Goal: Task Accomplishment & Management: Complete application form

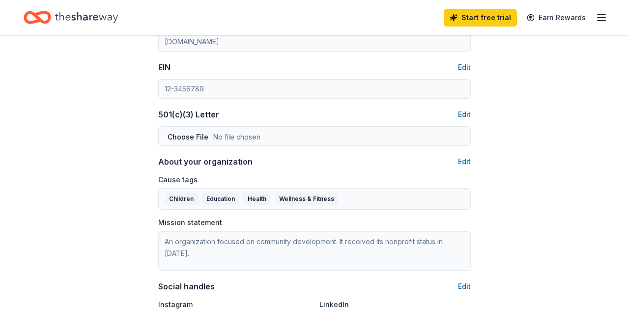
scroll to position [251, 0]
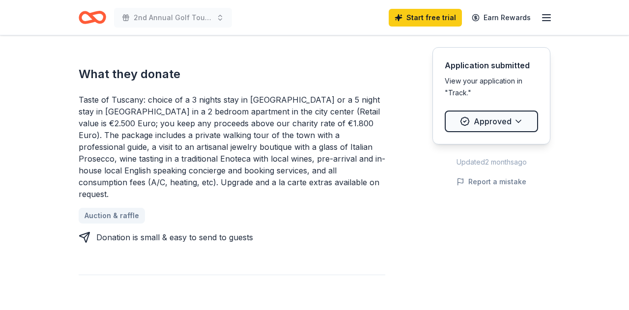
scroll to position [375, 0]
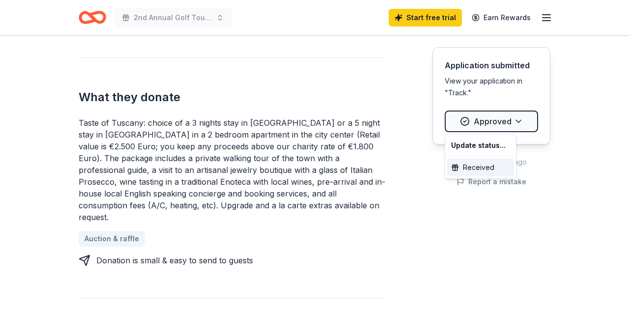
click at [475, 170] on div "Received" at bounding box center [480, 168] width 67 height 18
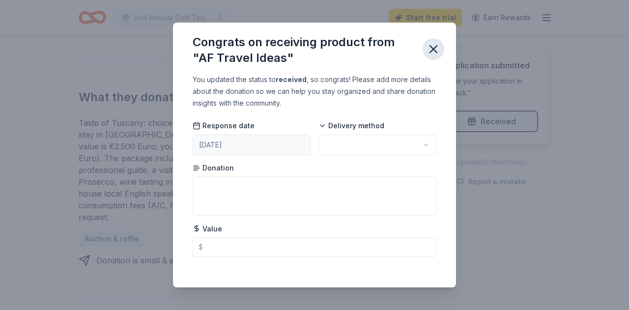
click at [432, 48] on icon "button" at bounding box center [433, 49] width 7 height 7
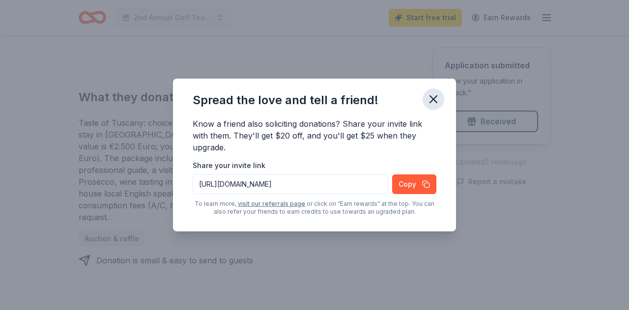
click at [432, 96] on icon "button" at bounding box center [434, 99] width 14 height 14
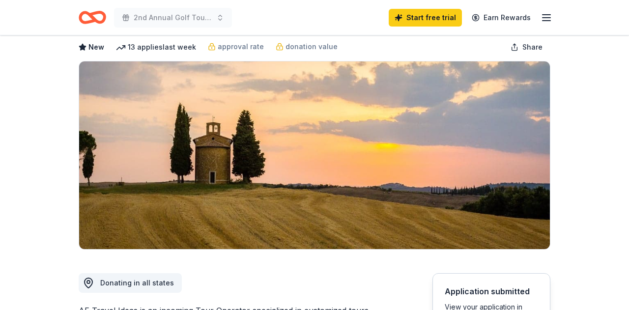
scroll to position [47, 0]
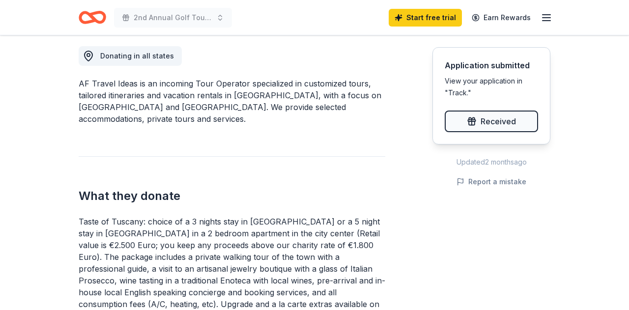
scroll to position [275, 0]
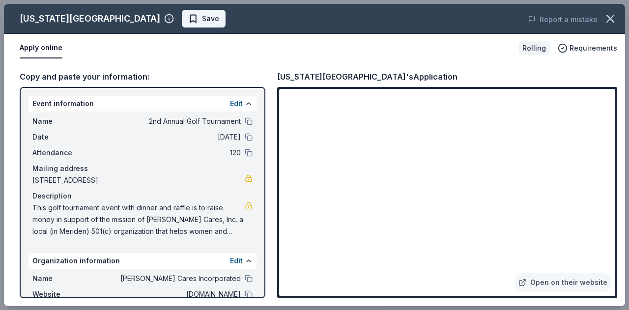
click at [188, 22] on span "Save" at bounding box center [203, 19] width 31 height 12
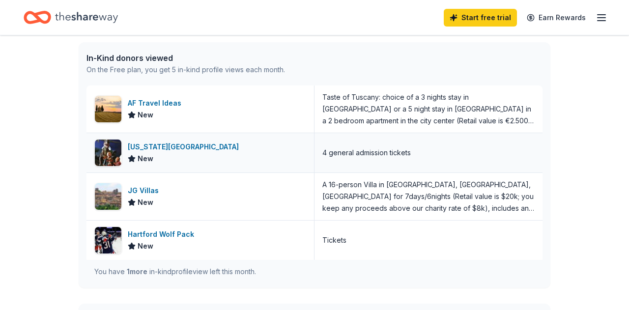
click at [189, 145] on div "Connecticut Science Center" at bounding box center [185, 147] width 115 height 12
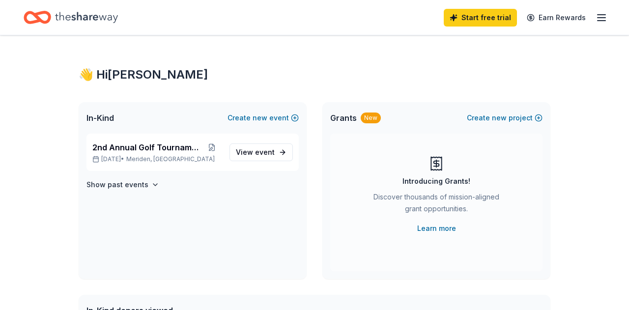
click at [602, 17] on icon "button" at bounding box center [602, 18] width 12 height 12
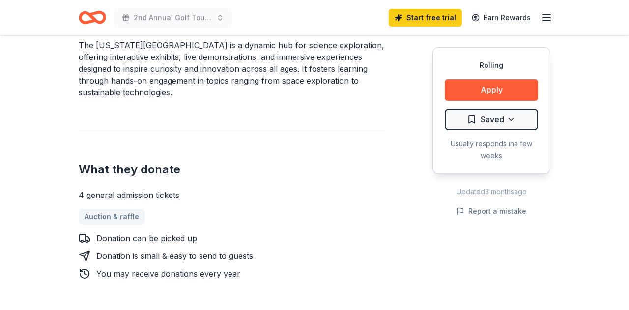
scroll to position [291, 0]
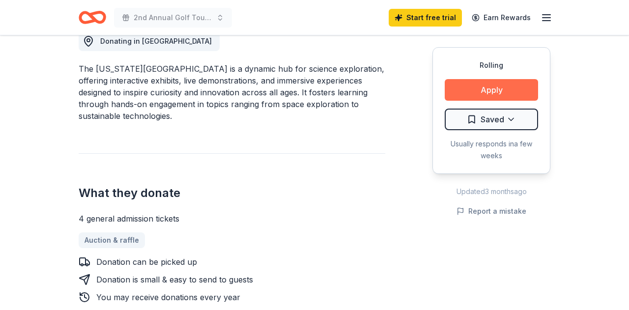
click at [494, 92] on button "Apply" at bounding box center [491, 90] width 93 height 22
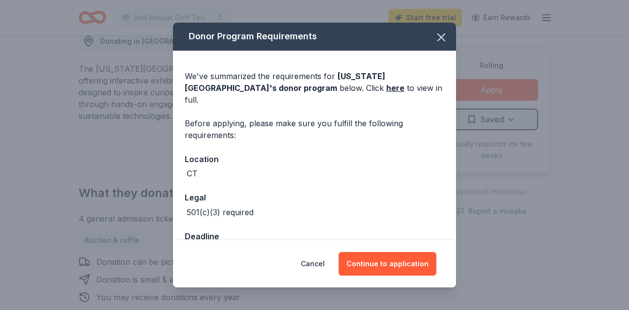
scroll to position [57, 0]
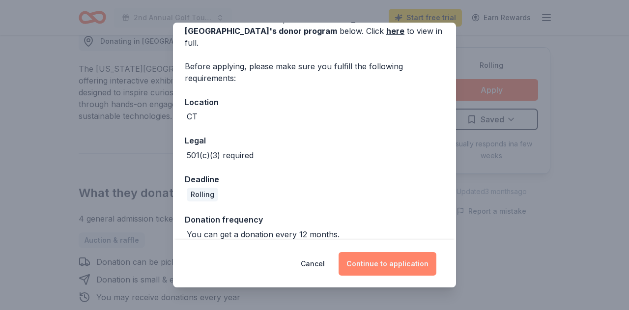
click at [391, 266] on button "Continue to application" at bounding box center [388, 264] width 98 height 24
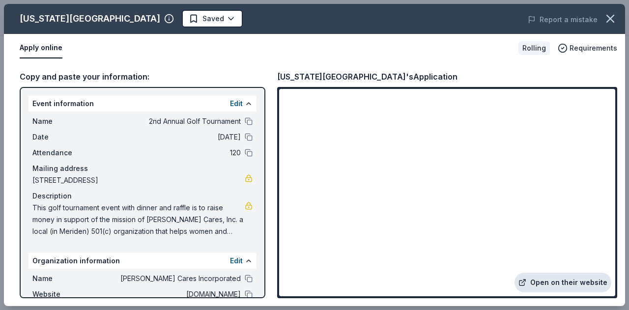
click at [570, 282] on link "Open on their website" at bounding box center [562, 283] width 97 height 20
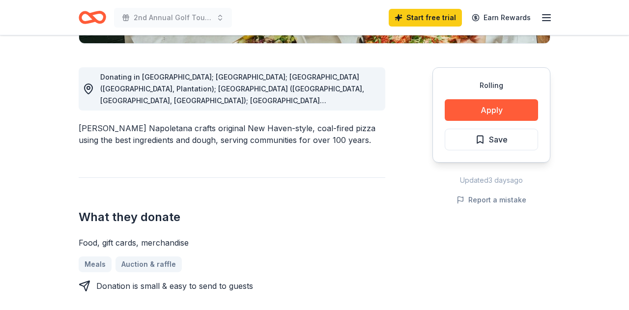
scroll to position [257, 0]
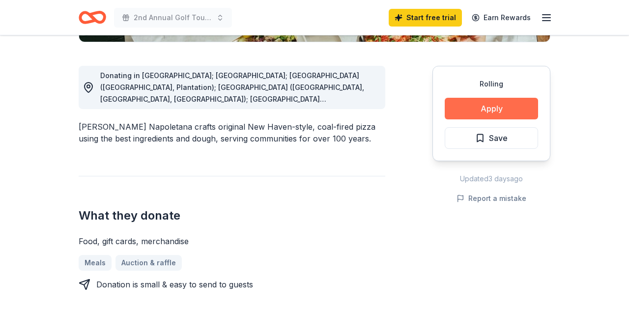
click at [490, 107] on button "Apply" at bounding box center [491, 109] width 93 height 22
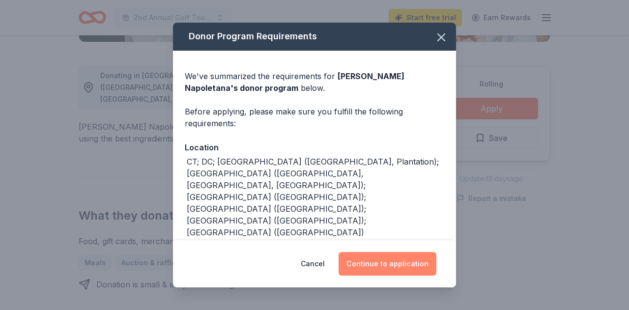
click at [375, 261] on button "Continue to application" at bounding box center [388, 264] width 98 height 24
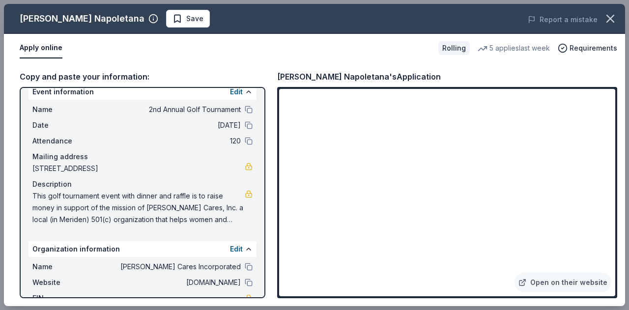
scroll to position [0, 0]
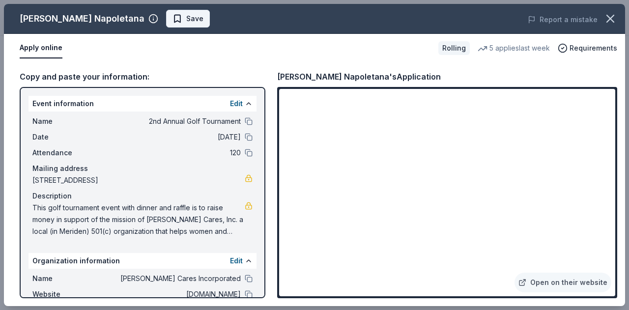
click at [189, 18] on span "Save" at bounding box center [187, 19] width 31 height 12
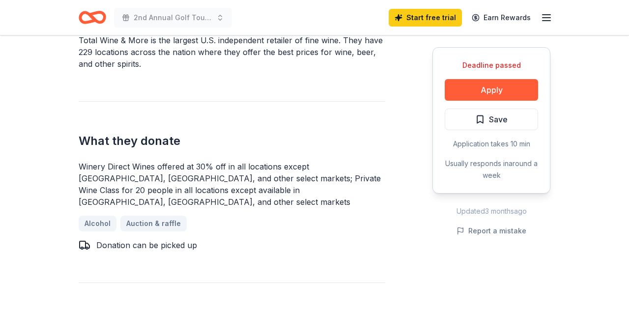
scroll to position [332, 0]
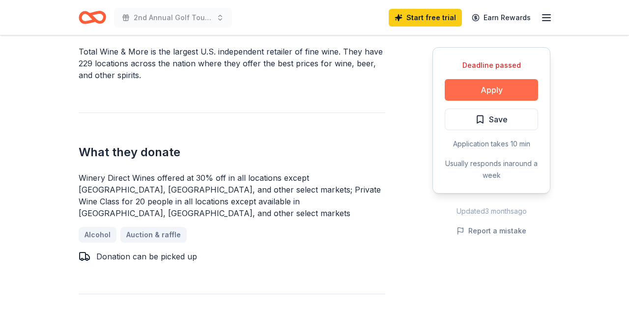
click at [489, 90] on button "Apply" at bounding box center [491, 90] width 93 height 22
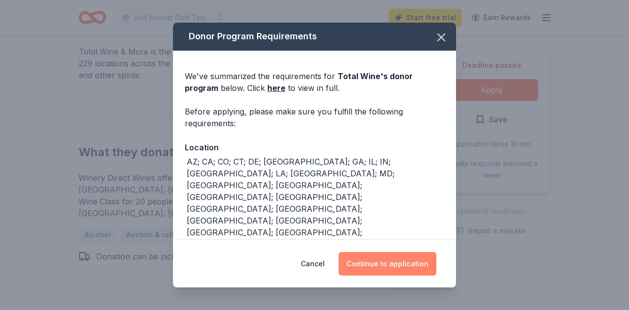
click at [392, 263] on button "Continue to application" at bounding box center [388, 264] width 98 height 24
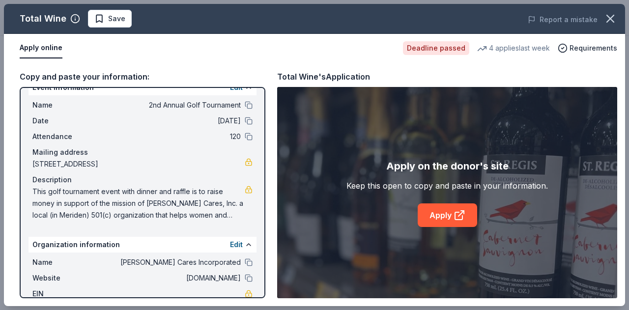
scroll to position [0, 0]
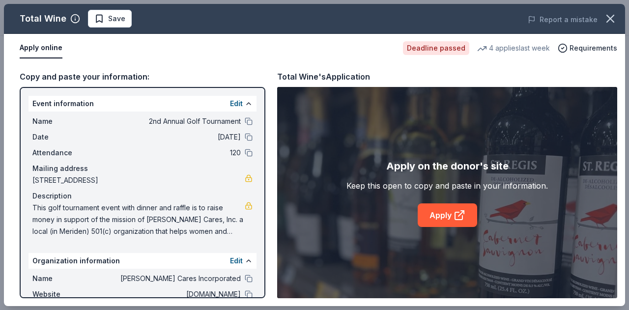
click at [155, 77] on div "Copy and paste your information:" at bounding box center [143, 76] width 246 height 13
click at [150, 79] on div "Copy and paste your information:" at bounding box center [143, 76] width 246 height 13
click at [447, 218] on link "Apply" at bounding box center [447, 215] width 59 height 24
click at [104, 19] on span "Save" at bounding box center [109, 19] width 31 height 12
click at [612, 20] on icon "button" at bounding box center [610, 18] width 7 height 7
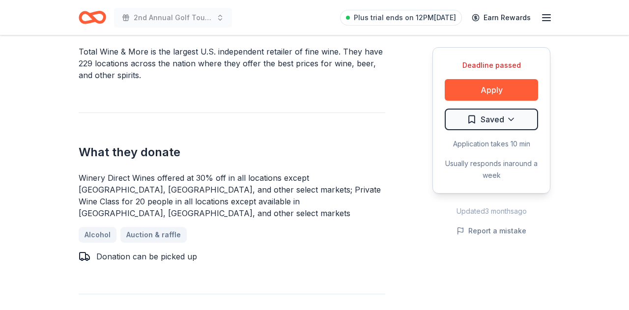
click at [612, 20] on header "2nd Annual Golf Tournament Plus trial ends on 12PM, 9/25 Earn Rewards" at bounding box center [314, 17] width 629 height 35
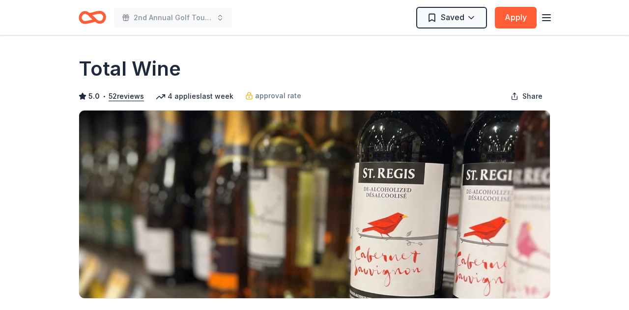
click at [548, 16] on icon "button" at bounding box center [547, 18] width 12 height 12
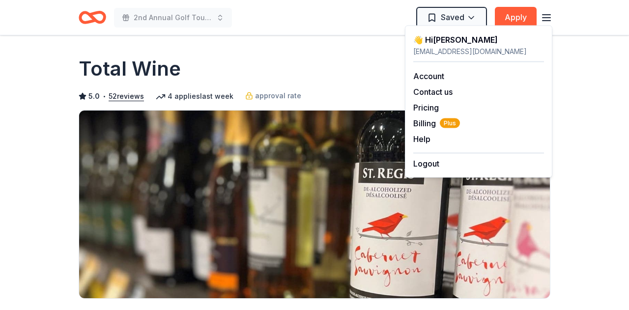
click at [374, 79] on div "Total Wine" at bounding box center [315, 69] width 472 height 28
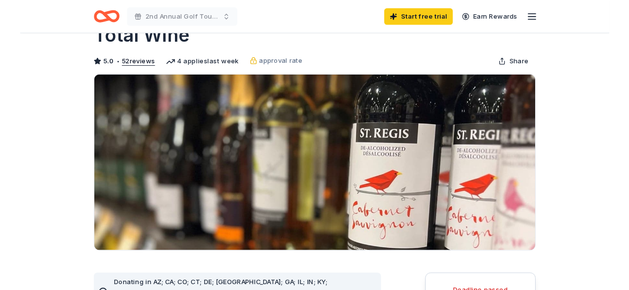
scroll to position [16, 0]
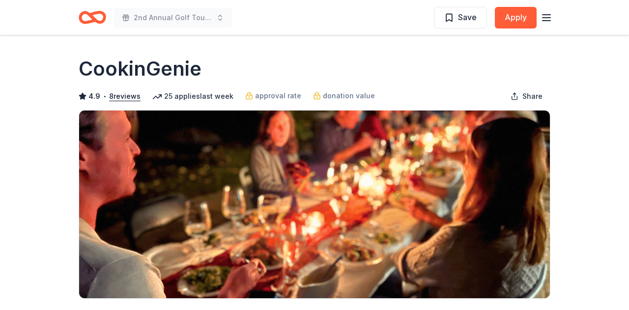
click at [547, 18] on line "button" at bounding box center [546, 18] width 8 height 0
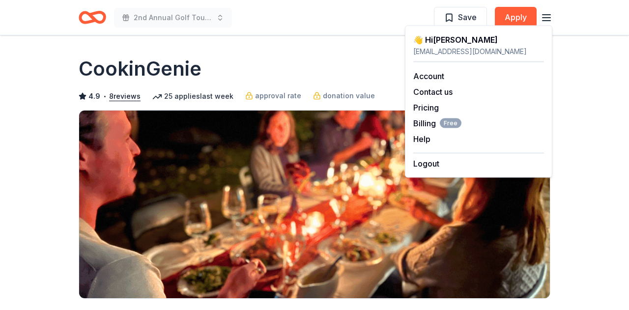
click at [361, 67] on div "CookinGenie" at bounding box center [315, 69] width 472 height 28
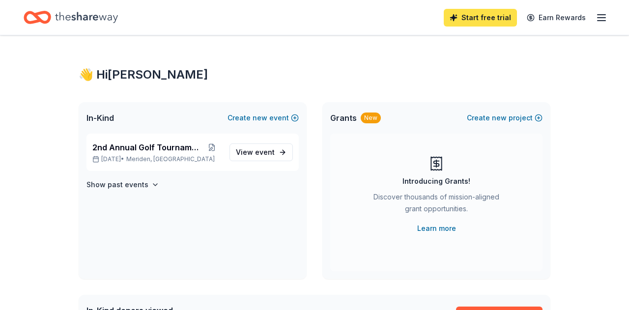
click at [481, 17] on link "Start free trial" at bounding box center [480, 18] width 73 height 18
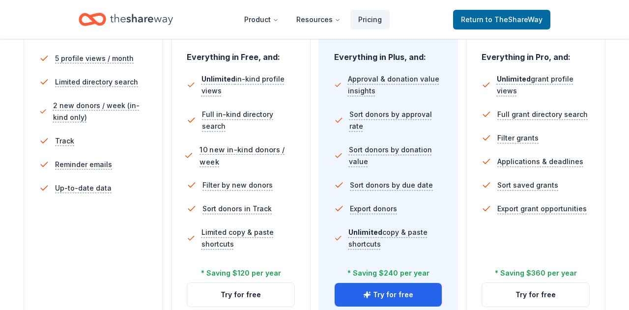
scroll to position [308, 0]
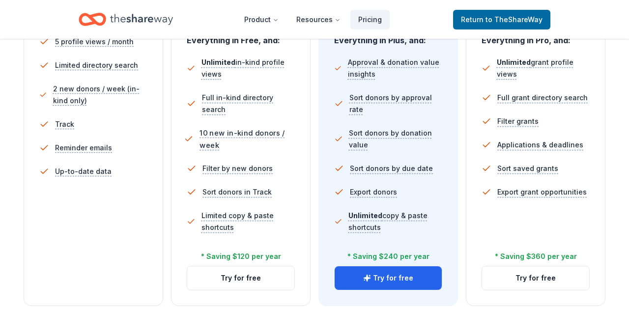
click at [232, 277] on button "Try for free" at bounding box center [240, 278] width 107 height 24
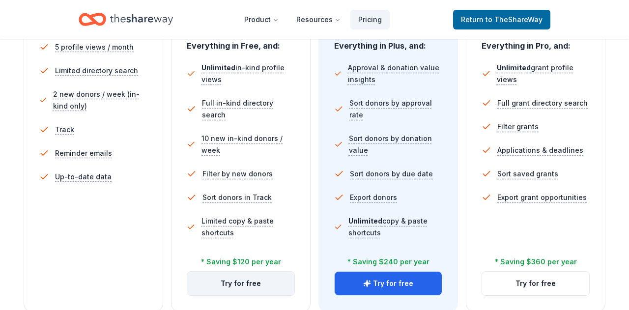
scroll to position [303, 0]
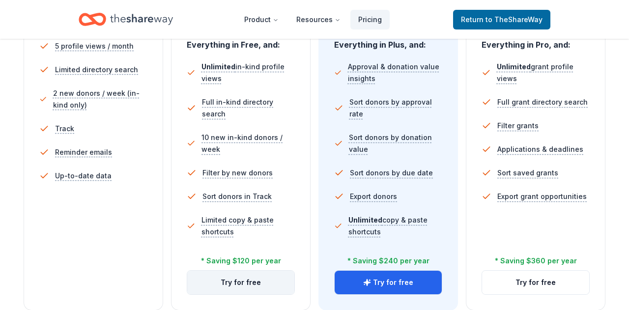
click at [246, 286] on button "Try for free" at bounding box center [240, 283] width 107 height 24
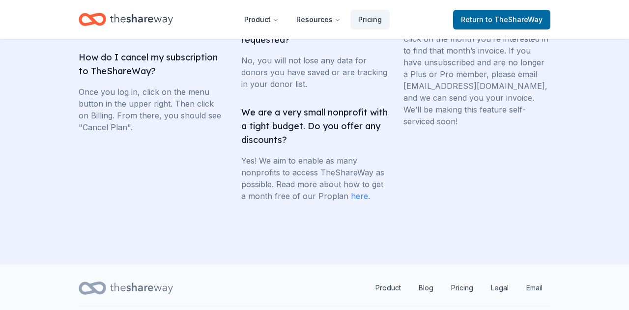
scroll to position [2034, 0]
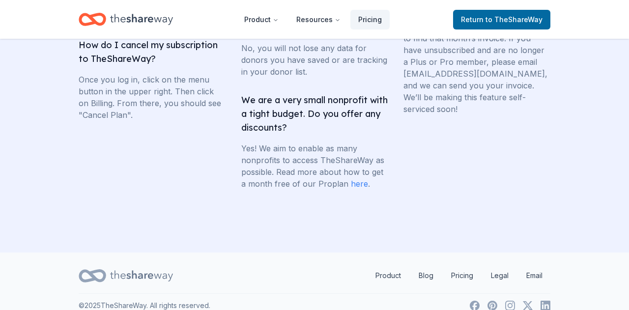
click at [356, 189] on link "here" at bounding box center [359, 184] width 17 height 10
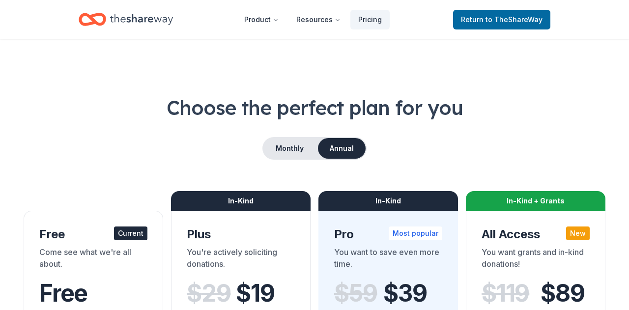
scroll to position [2034, 0]
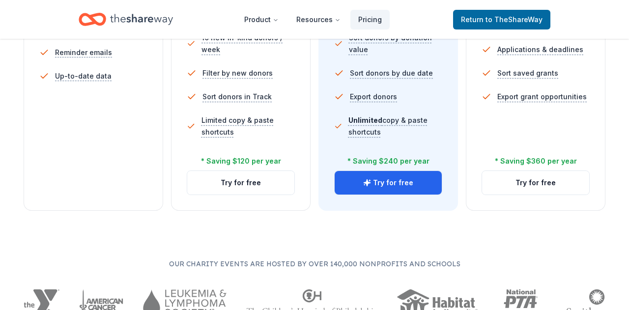
scroll to position [404, 0]
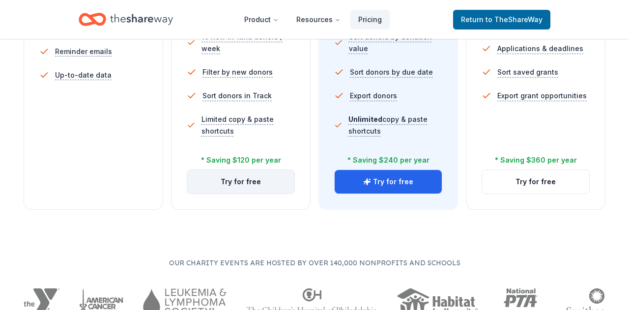
click at [245, 183] on button "Try for free" at bounding box center [240, 182] width 107 height 24
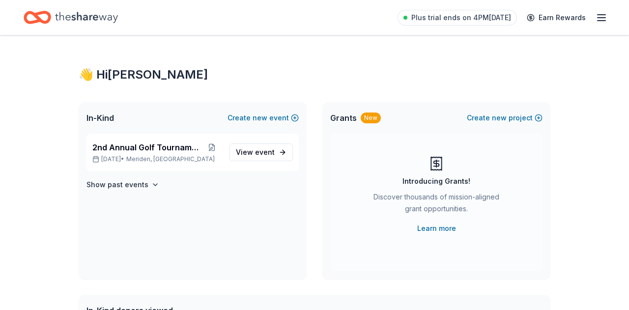
click at [600, 15] on icon "button" at bounding box center [602, 18] width 12 height 12
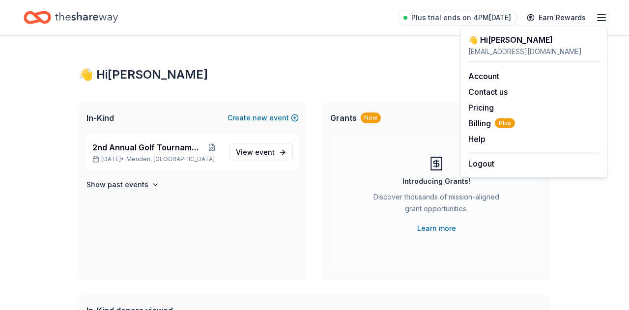
click at [600, 13] on icon "button" at bounding box center [602, 18] width 12 height 12
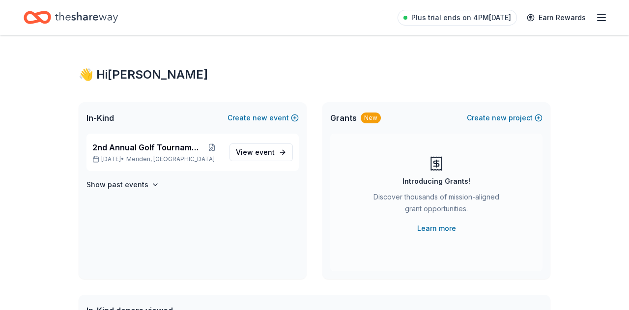
click at [601, 19] on icon "button" at bounding box center [602, 18] width 12 height 12
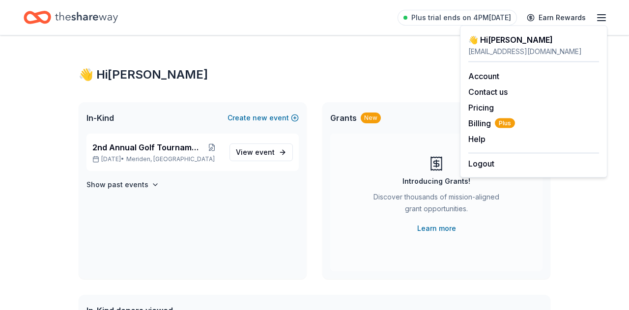
click at [376, 69] on div "👋 Hi Judith" at bounding box center [315, 75] width 472 height 16
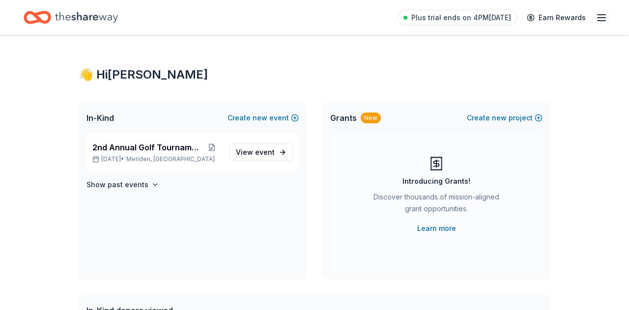
click at [598, 18] on icon "button" at bounding box center [602, 18] width 12 height 12
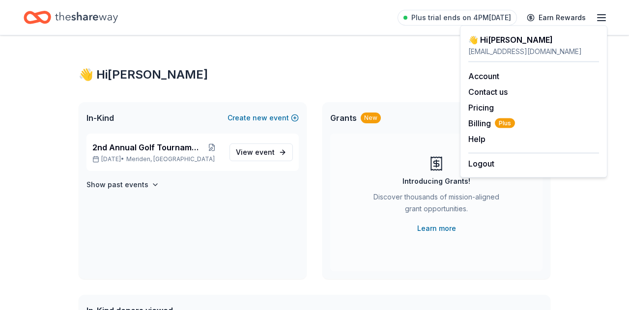
click at [513, 48] on div "njlpepe@yahoo.com" at bounding box center [533, 52] width 131 height 12
click at [487, 79] on link "Account" at bounding box center [483, 76] width 31 height 10
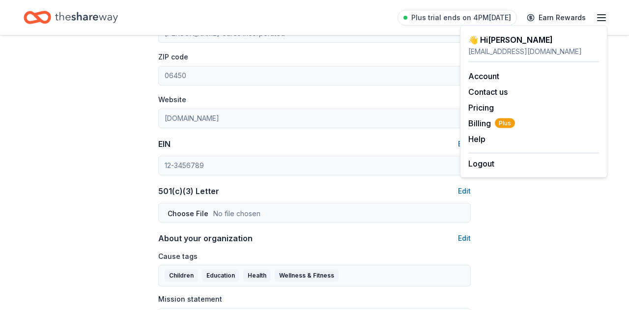
scroll to position [390, 0]
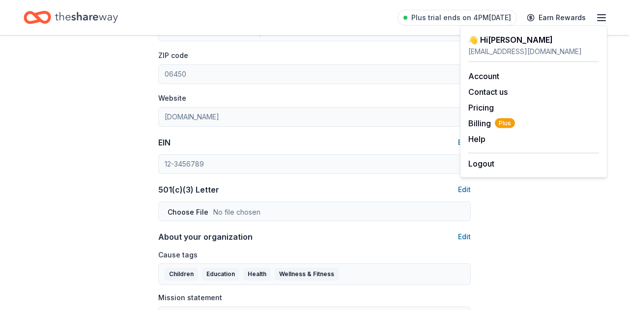
click at [362, 26] on div "Plus trial ends on 4PM, 9/25 Earn Rewards" at bounding box center [315, 17] width 582 height 23
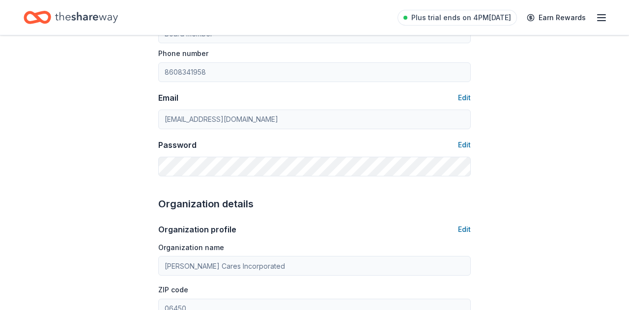
scroll to position [0, 0]
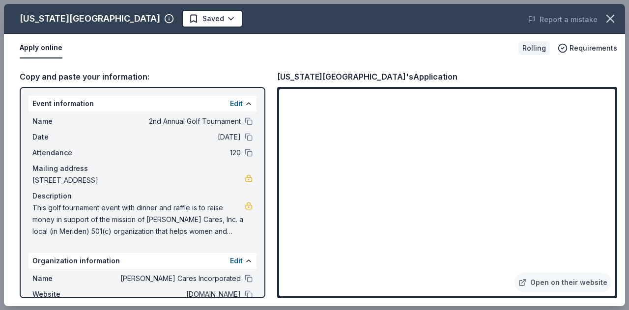
scroll to position [316, 0]
drag, startPoint x: 335, startPoint y: 44, endPoint x: 443, endPoint y: 44, distance: 108.1
click at [443, 44] on div "Apply online" at bounding box center [265, 48] width 491 height 21
click at [609, 20] on icon "button" at bounding box center [610, 18] width 7 height 7
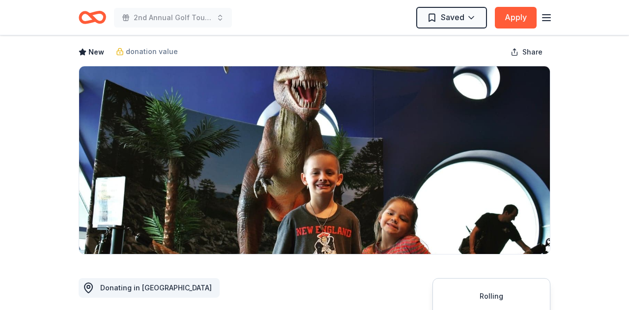
scroll to position [0, 0]
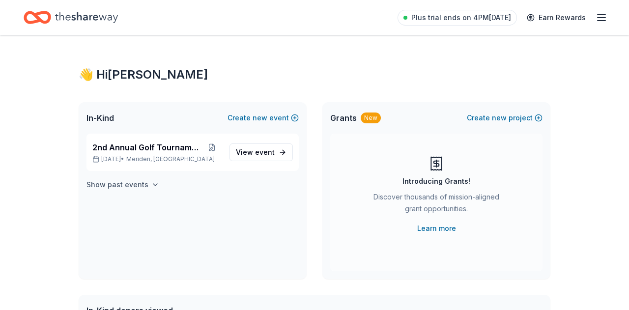
click at [154, 186] on icon "button" at bounding box center [155, 185] width 8 height 8
click at [443, 20] on span "Plus trial ends on 4PM, 9/25" at bounding box center [461, 18] width 100 height 12
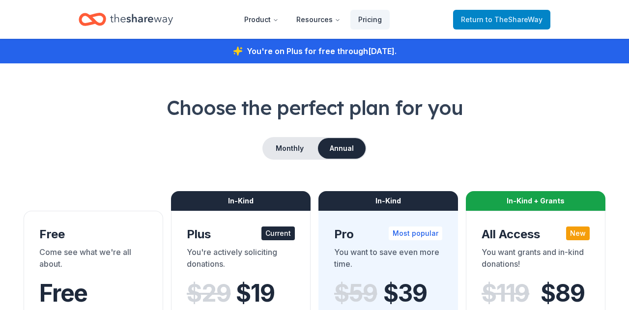
click at [507, 22] on span "to TheShareWay" at bounding box center [513, 19] width 57 height 8
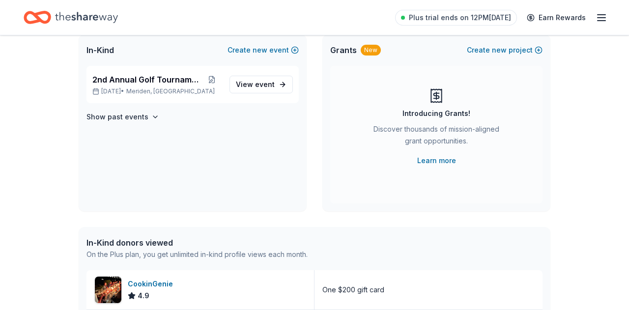
scroll to position [50, 0]
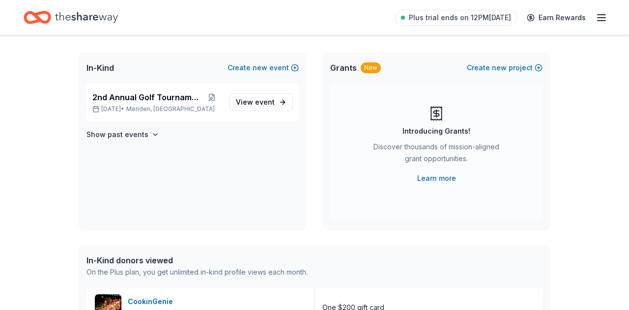
click at [171, 274] on div "On the Plus plan, you get unlimited in-kind profile views each month." at bounding box center [196, 272] width 221 height 12
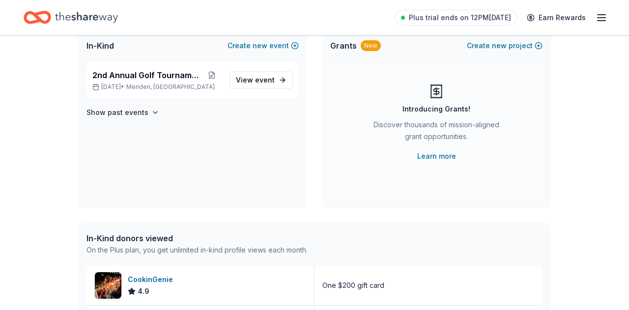
scroll to position [0, 0]
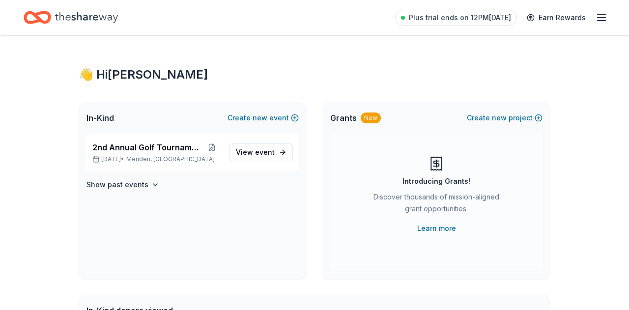
click at [600, 16] on icon "button" at bounding box center [602, 18] width 12 height 12
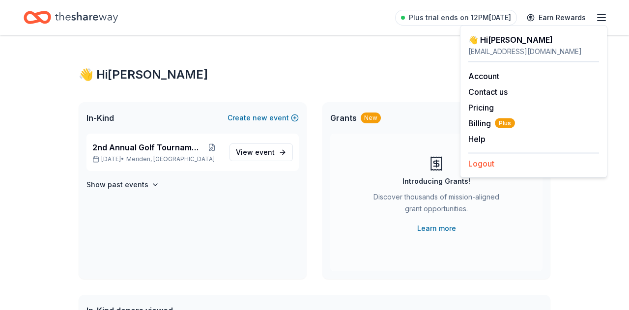
click at [488, 161] on button "Logout" at bounding box center [481, 164] width 26 height 12
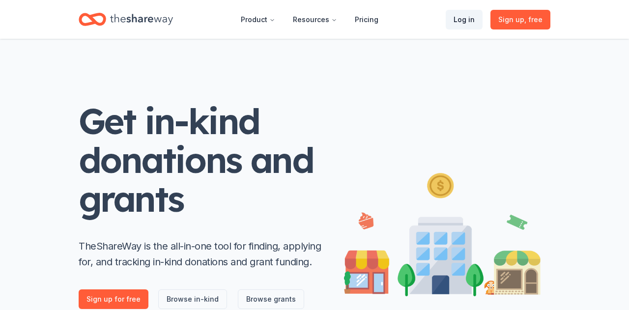
click at [468, 22] on link "Log in" at bounding box center [464, 20] width 37 height 20
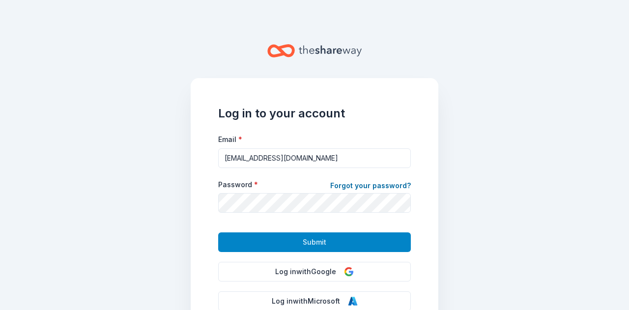
click at [310, 242] on span "Submit" at bounding box center [315, 242] width 24 height 12
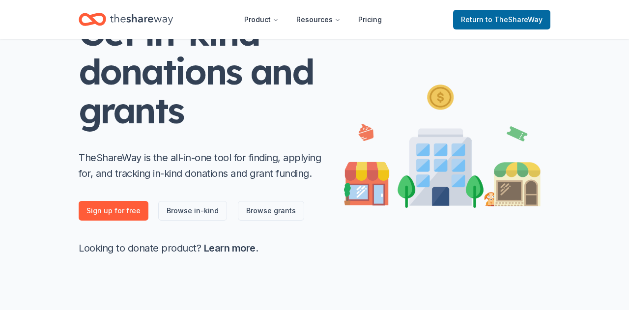
scroll to position [91, 0]
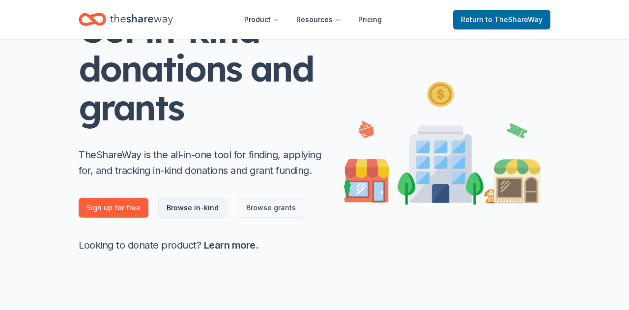
click at [197, 208] on link "Browse in-kind" at bounding box center [192, 208] width 69 height 20
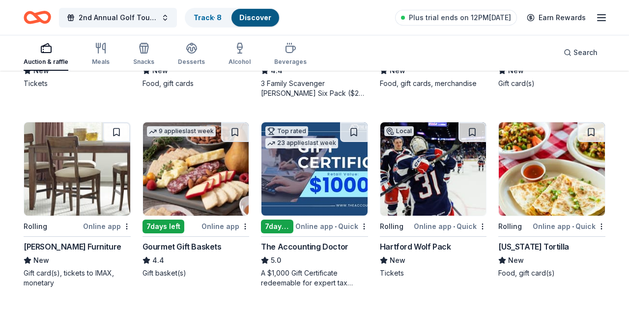
scroll to position [252, 0]
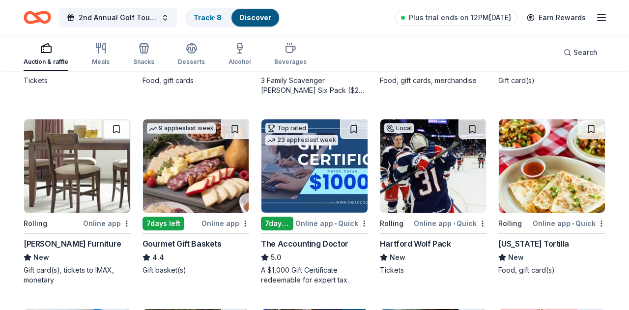
click at [232, 263] on div "Gourmet Gift Baskets 4.4 Gift basket(s)" at bounding box center [196, 256] width 107 height 37
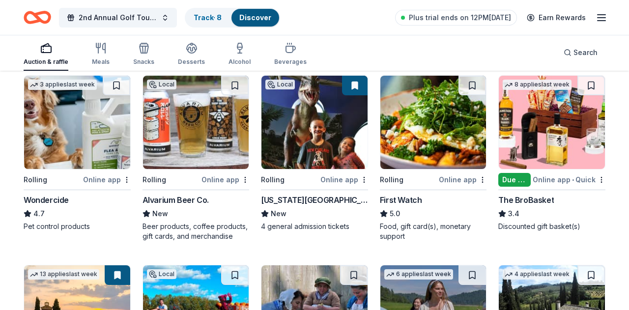
scroll to position [482, 0]
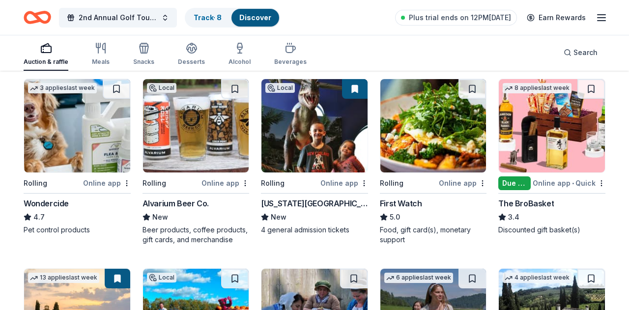
click at [542, 138] on img at bounding box center [552, 125] width 106 height 93
click at [553, 144] on img at bounding box center [552, 125] width 106 height 93
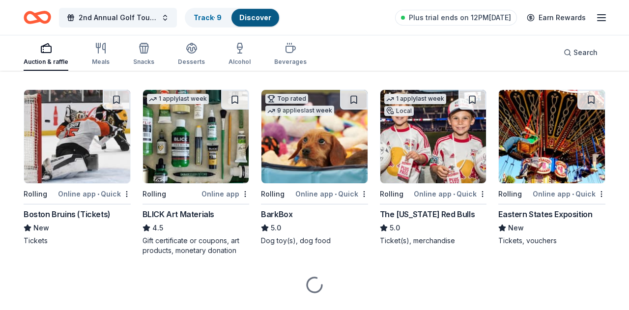
scroll to position [1047, 0]
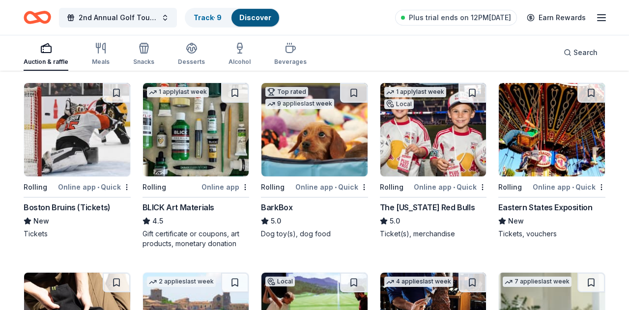
click at [83, 208] on div "Boston Bruins (Tickets)" at bounding box center [67, 207] width 87 height 12
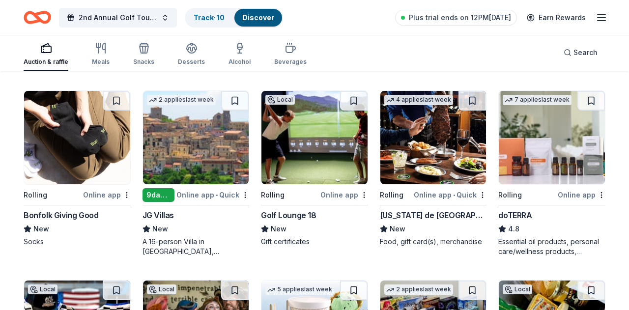
scroll to position [1230, 0]
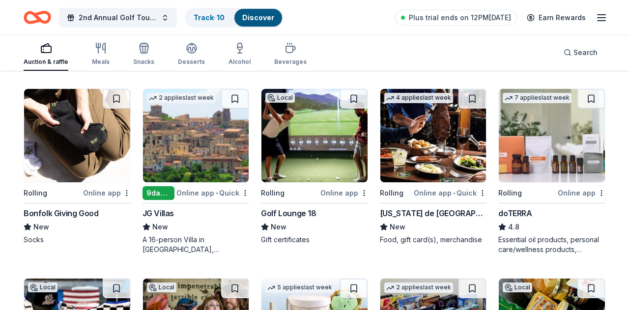
click at [303, 216] on div "Golf Lounge 18" at bounding box center [288, 213] width 55 height 12
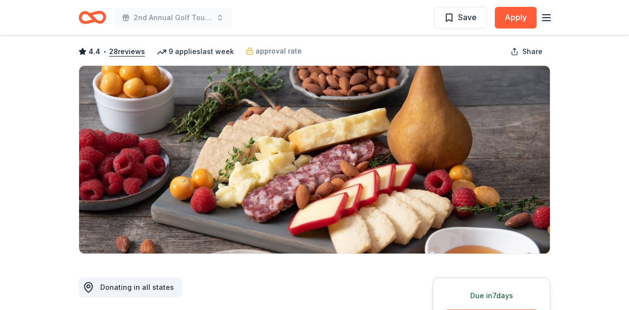
scroll to position [28, 0]
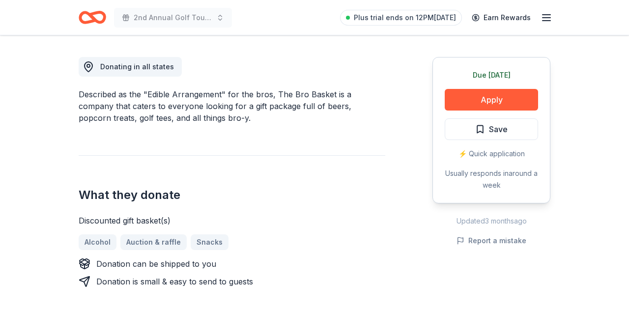
scroll to position [270, 0]
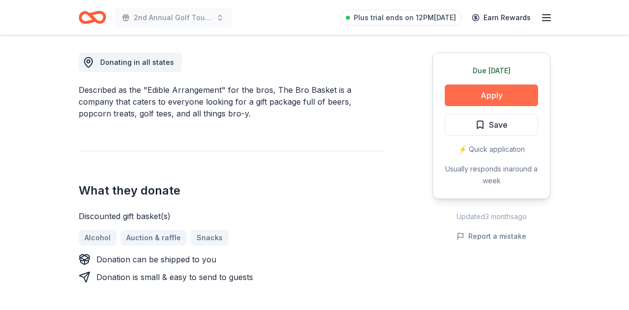
click at [491, 94] on button "Apply" at bounding box center [491, 96] width 93 height 22
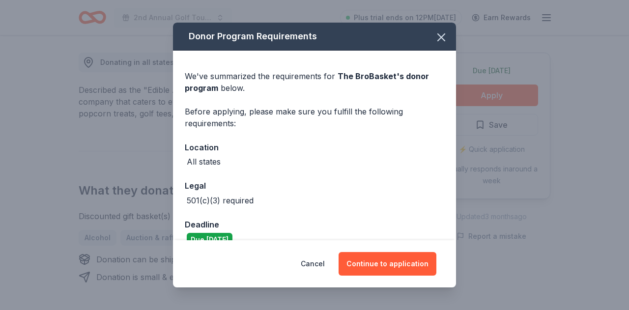
scroll to position [18, 0]
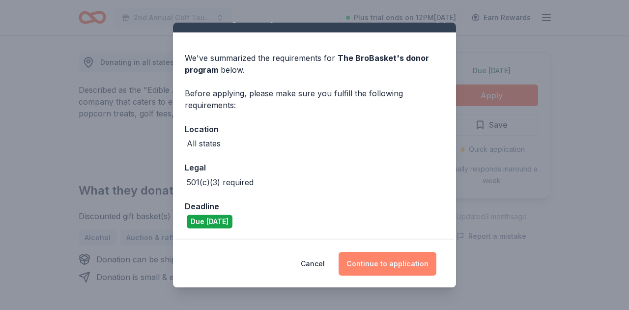
click at [392, 263] on button "Continue to application" at bounding box center [388, 264] width 98 height 24
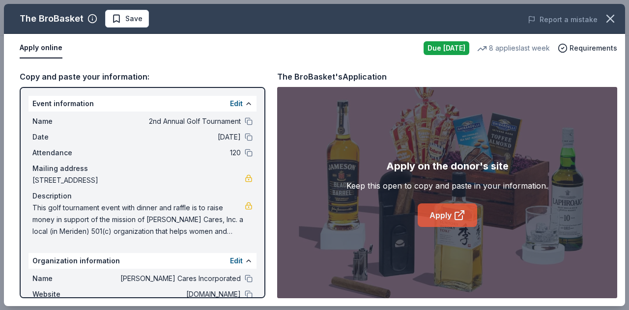
click at [448, 215] on link "Apply" at bounding box center [447, 215] width 59 height 24
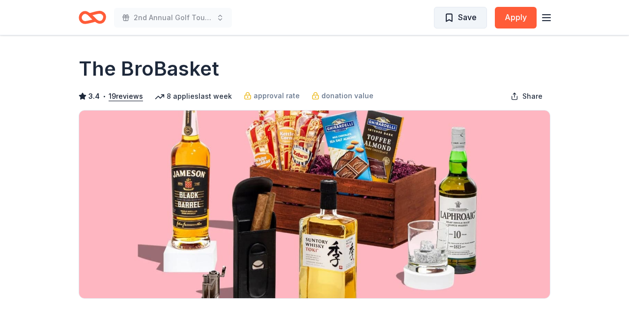
click at [451, 17] on span "Save" at bounding box center [460, 17] width 32 height 13
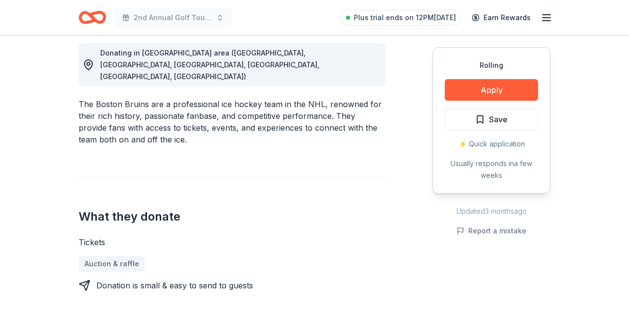
scroll to position [272, 0]
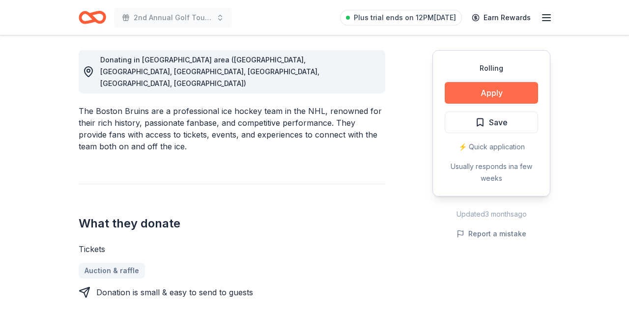
click at [493, 97] on button "Apply" at bounding box center [491, 93] width 93 height 22
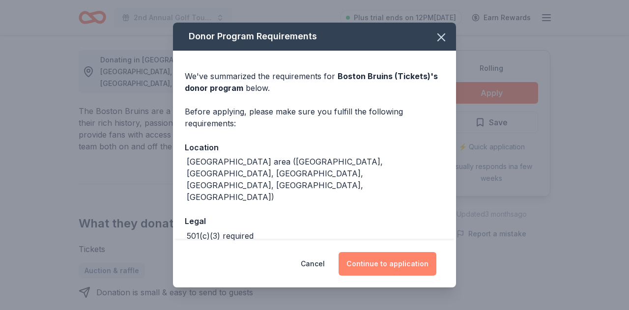
click at [381, 261] on button "Continue to application" at bounding box center [388, 264] width 98 height 24
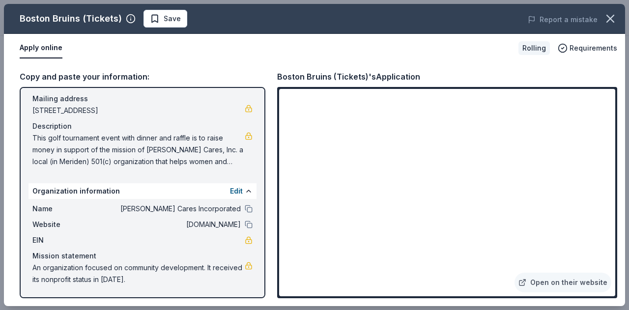
scroll to position [0, 0]
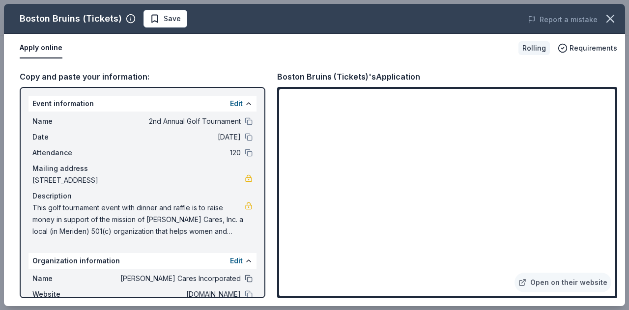
click at [248, 279] on button at bounding box center [249, 279] width 8 height 8
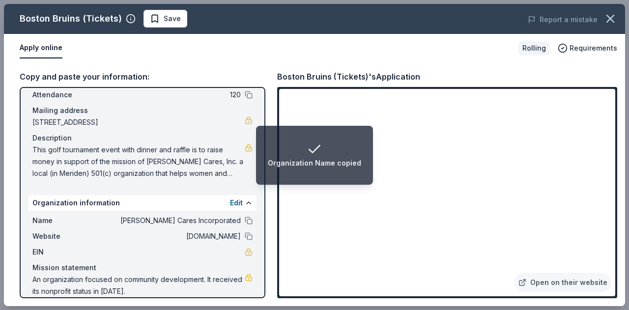
scroll to position [70, 0]
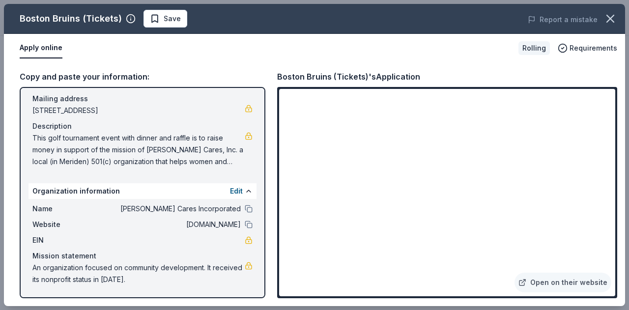
drag, startPoint x: 33, startPoint y: 137, endPoint x: 127, endPoint y: 164, distance: 97.7
click at [127, 164] on span "This golf tournament event with dinner and raffle is to raise money in support …" at bounding box center [138, 149] width 212 height 35
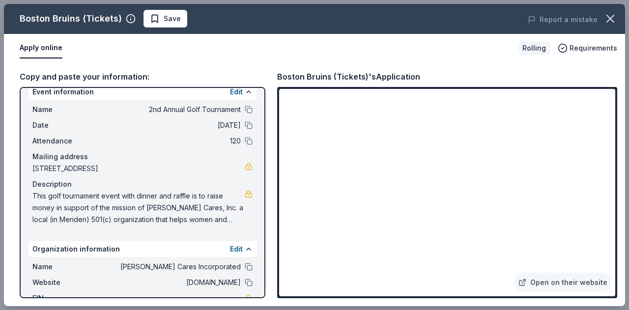
scroll to position [21, 0]
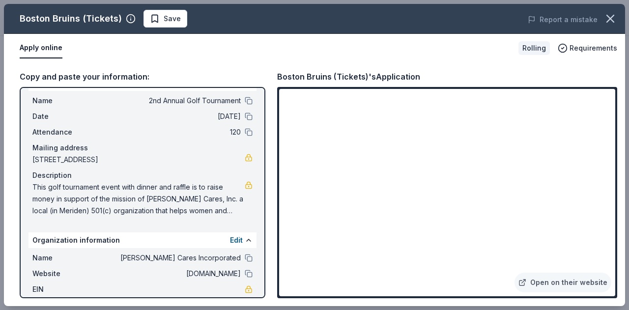
drag, startPoint x: 243, startPoint y: 211, endPoint x: 122, endPoint y: 189, distance: 123.3
click at [121, 189] on span "This golf tournament event with dinner and raffle is to raise money in support …" at bounding box center [138, 198] width 212 height 35
click at [159, 20] on span "Save" at bounding box center [165, 19] width 31 height 12
click at [610, 17] on icon "button" at bounding box center [610, 19] width 14 height 14
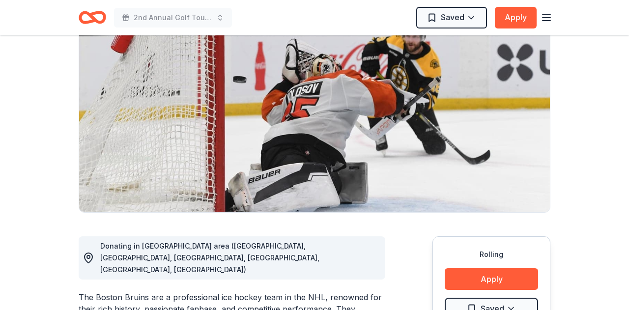
scroll to position [0, 0]
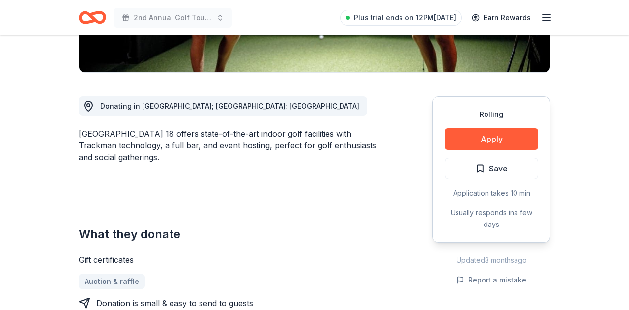
scroll to position [241, 0]
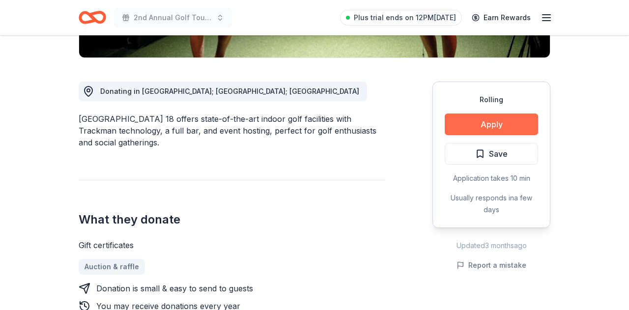
click at [490, 124] on button "Apply" at bounding box center [491, 125] width 93 height 22
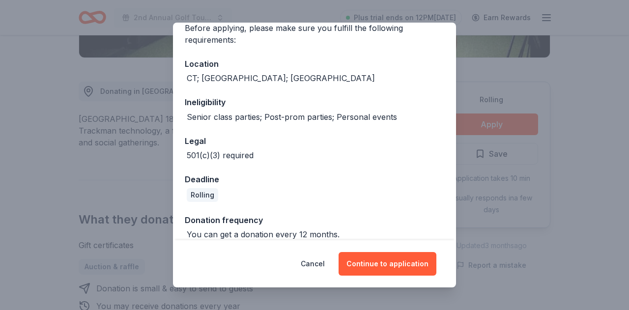
scroll to position [95, 0]
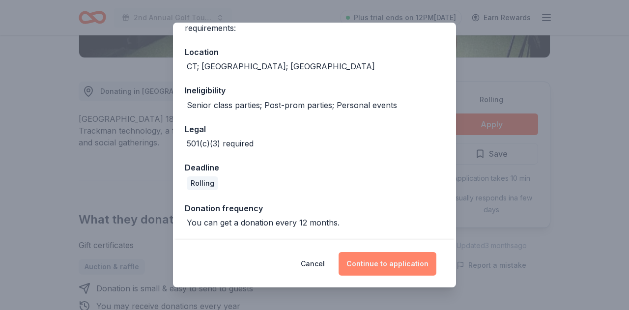
click at [388, 266] on button "Continue to application" at bounding box center [388, 264] width 98 height 24
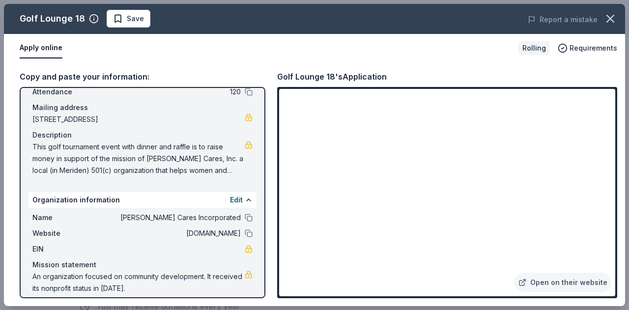
scroll to position [64, 0]
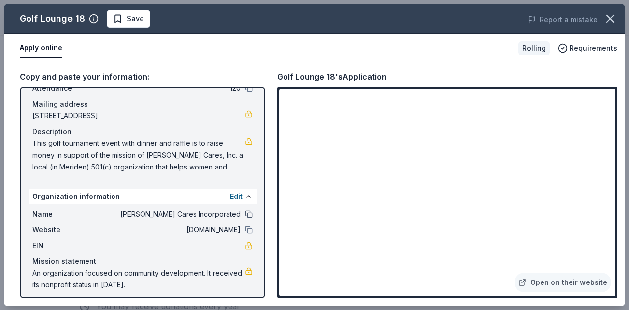
click at [248, 212] on button at bounding box center [249, 214] width 8 height 8
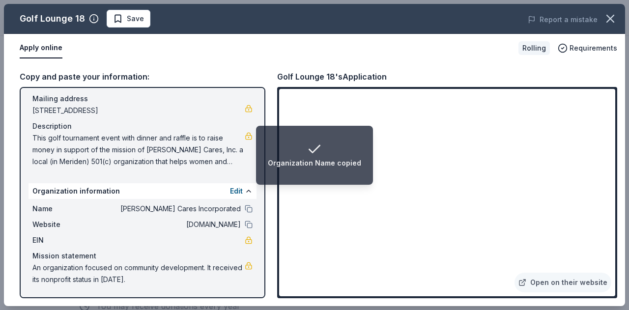
scroll to position [53, 0]
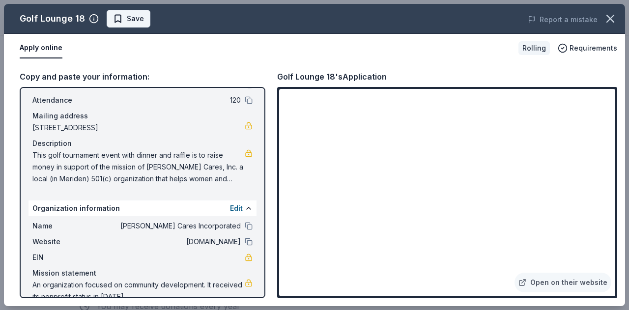
click at [123, 19] on span "Save" at bounding box center [128, 19] width 31 height 12
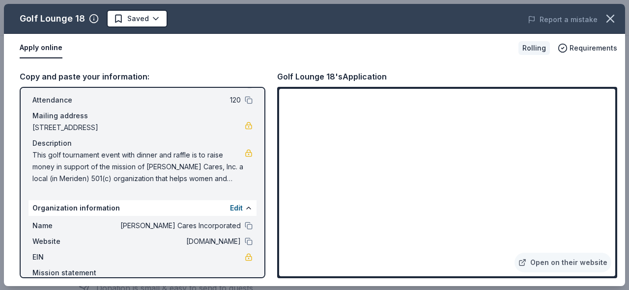
click at [465, 61] on div "Apply online Rolling Requirements" at bounding box center [314, 48] width 621 height 29
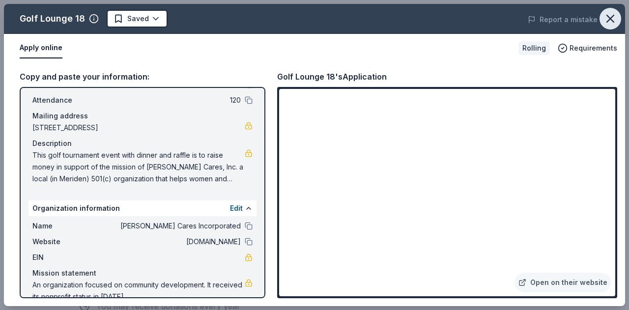
click at [614, 16] on icon "button" at bounding box center [610, 18] width 7 height 7
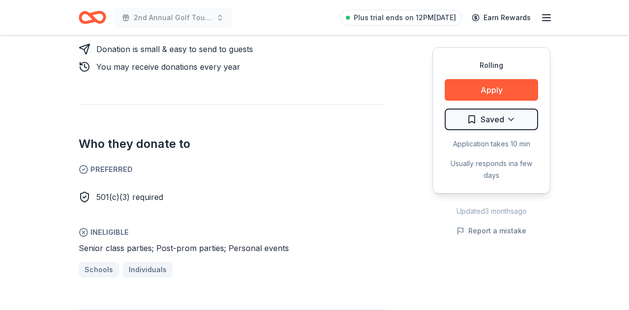
scroll to position [478, 0]
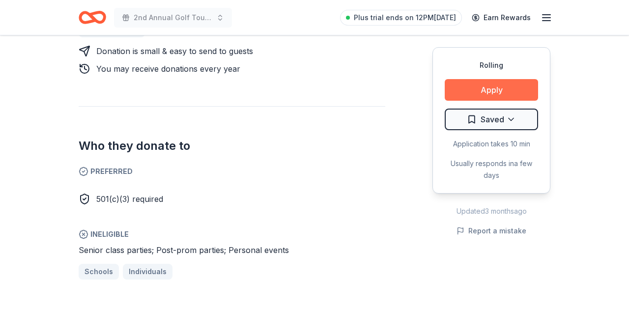
click at [489, 92] on button "Apply" at bounding box center [491, 90] width 93 height 22
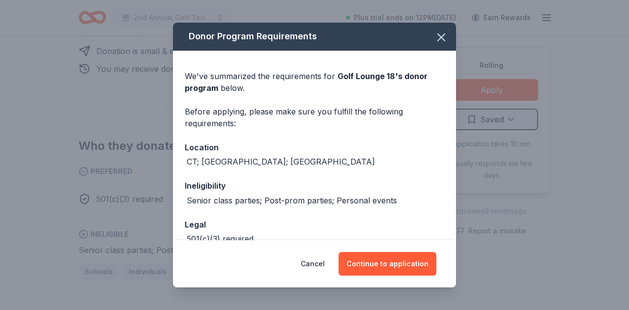
scroll to position [95, 0]
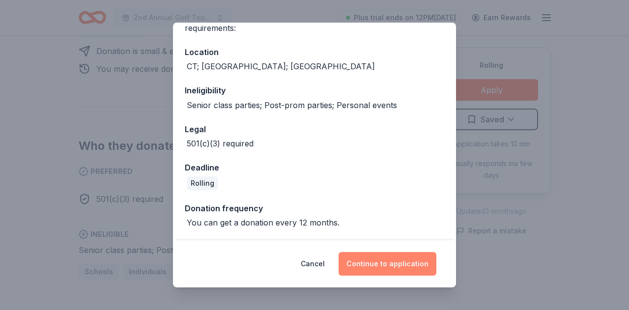
click at [405, 268] on button "Continue to application" at bounding box center [388, 264] width 98 height 24
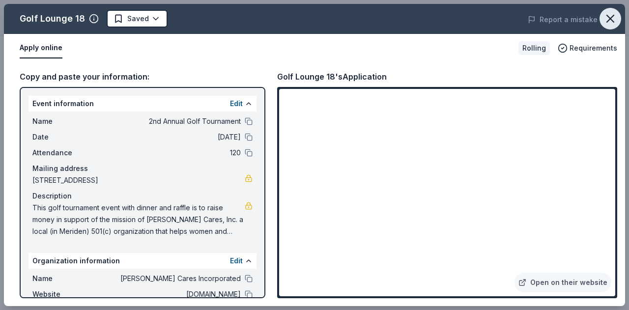
click at [614, 19] on icon "button" at bounding box center [610, 19] width 14 height 14
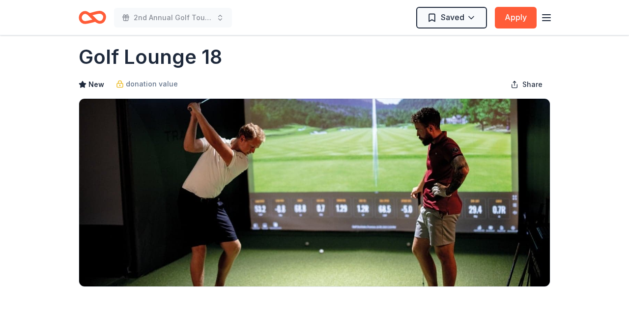
scroll to position [0, 0]
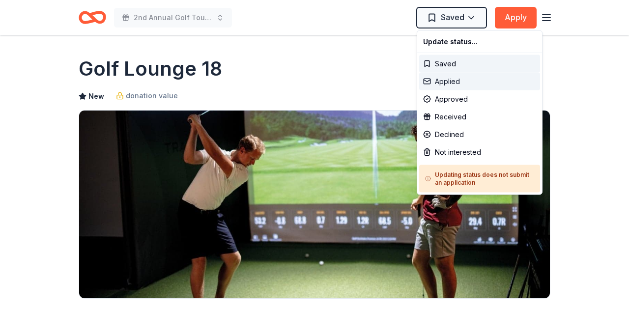
click at [457, 80] on div "Applied" at bounding box center [479, 82] width 121 height 18
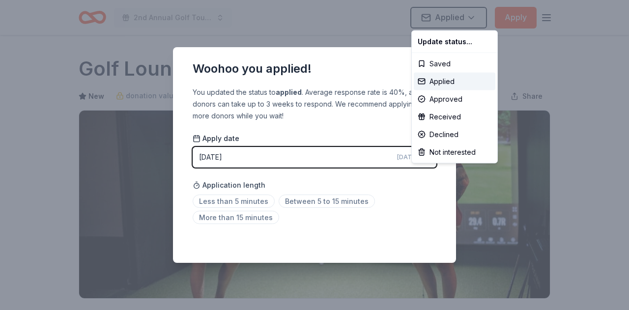
click at [361, 135] on html "2nd Annual Golf Tournament Applied Apply Rolling Share Golf Lounge 18 New donat…" at bounding box center [314, 155] width 629 height 310
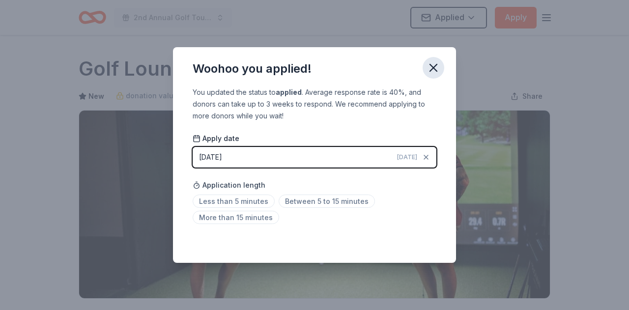
click at [432, 70] on icon "button" at bounding box center [433, 67] width 7 height 7
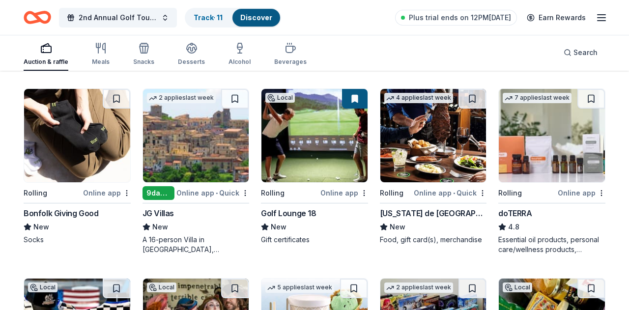
scroll to position [1230, 0]
click at [214, 16] on link "Track · 11" at bounding box center [208, 17] width 29 height 8
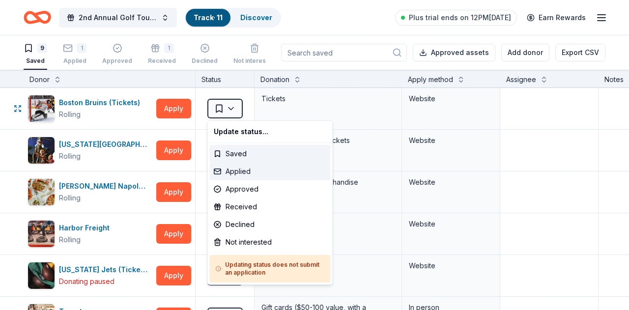
click at [236, 170] on div "Applied" at bounding box center [270, 172] width 121 height 18
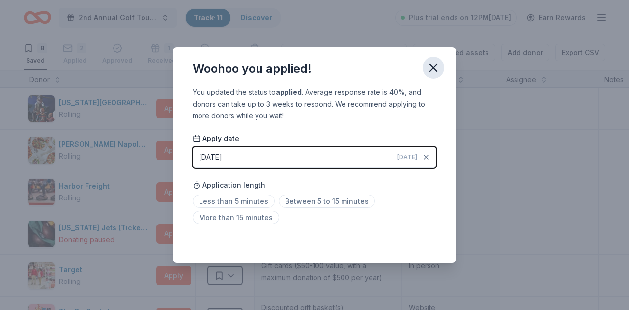
click at [433, 69] on icon "button" at bounding box center [433, 67] width 7 height 7
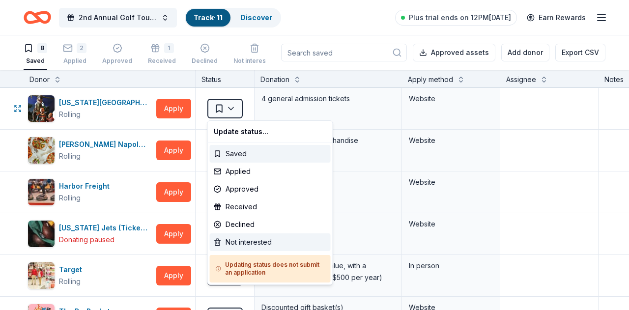
click at [250, 243] on div "Not interested" at bounding box center [270, 242] width 121 height 18
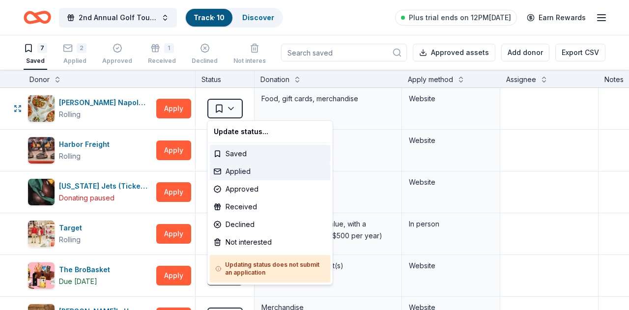
click at [241, 173] on div "Applied" at bounding box center [270, 172] width 121 height 18
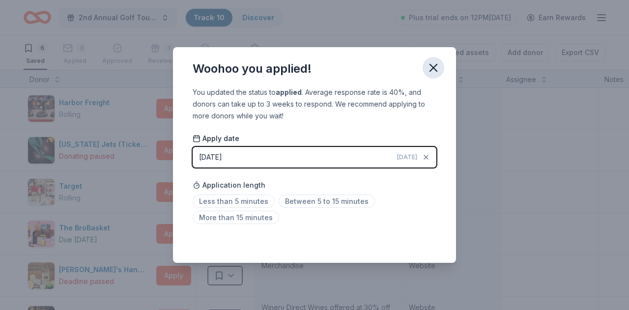
click at [432, 66] on icon "button" at bounding box center [433, 67] width 7 height 7
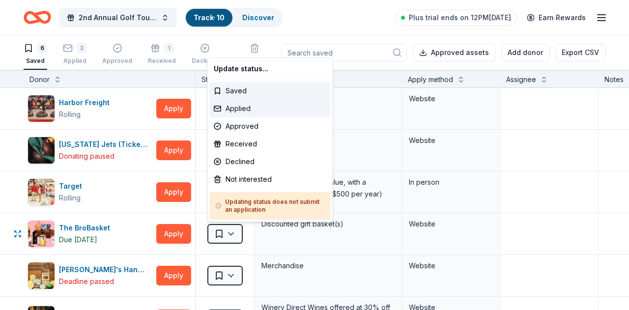
click at [238, 107] on div "Applied" at bounding box center [270, 109] width 121 height 18
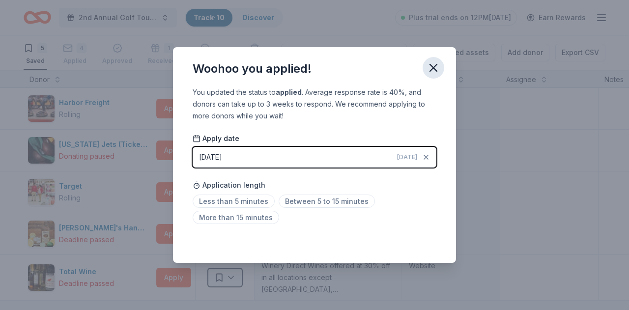
click at [430, 70] on icon "button" at bounding box center [434, 68] width 14 height 14
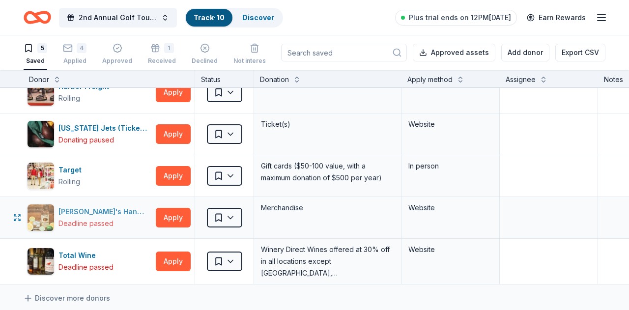
scroll to position [0, 0]
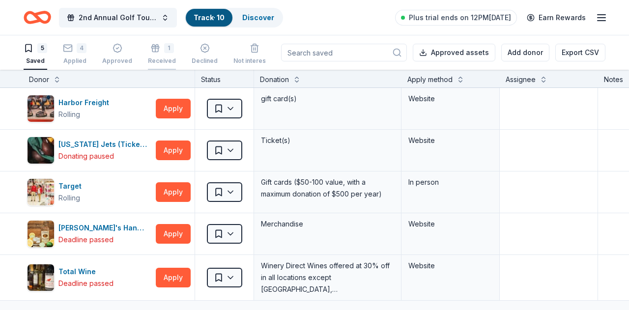
click at [165, 49] on div "1" at bounding box center [169, 48] width 10 height 10
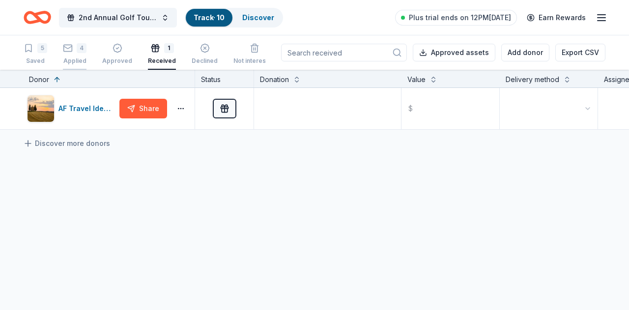
click at [78, 48] on div "4" at bounding box center [82, 43] width 10 height 10
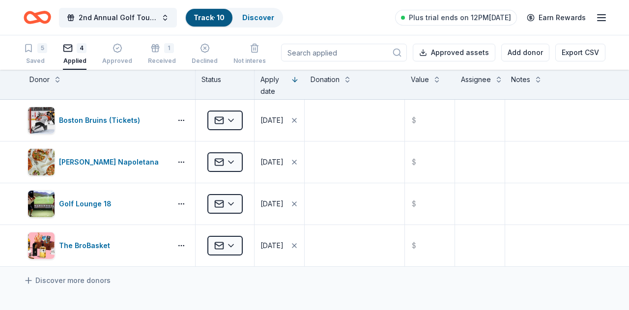
click at [217, 18] on link "Track · 10" at bounding box center [209, 17] width 31 height 8
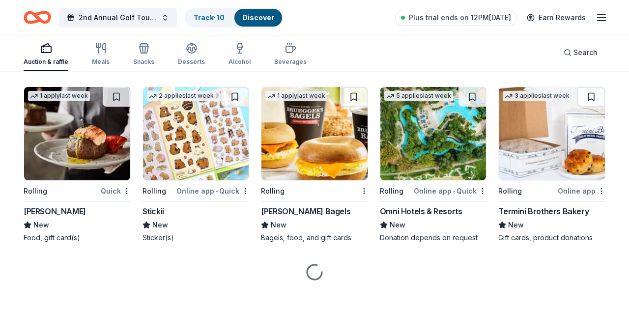
scroll to position [1805, 0]
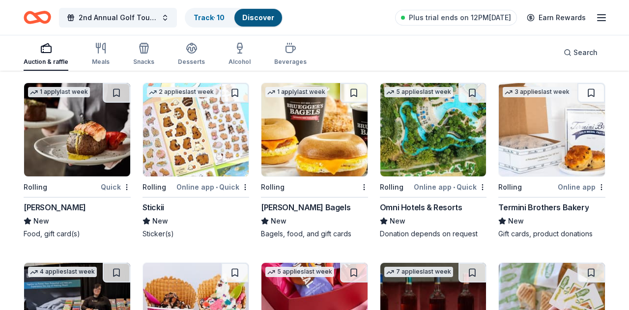
click at [418, 206] on div "Omni Hotels & Resorts" at bounding box center [421, 207] width 83 height 12
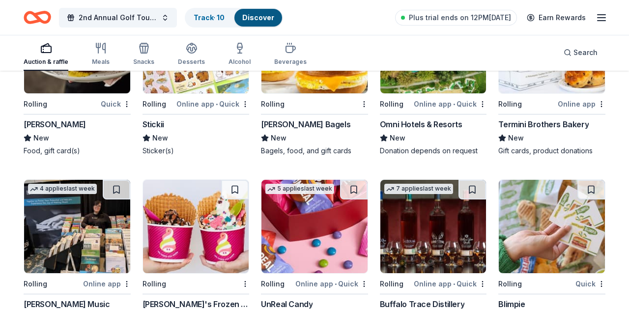
scroll to position [1889, 0]
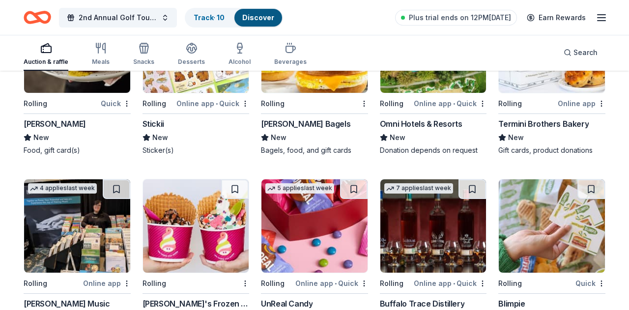
click at [92, 250] on img at bounding box center [77, 225] width 106 height 93
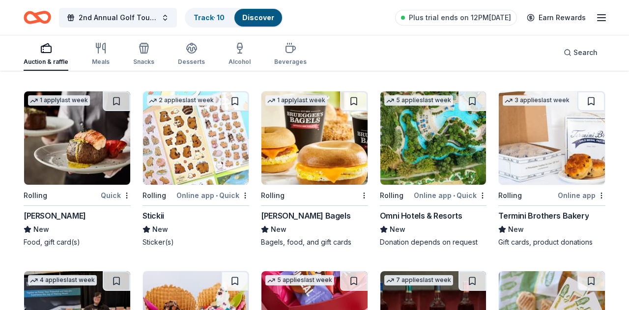
scroll to position [1795, 0]
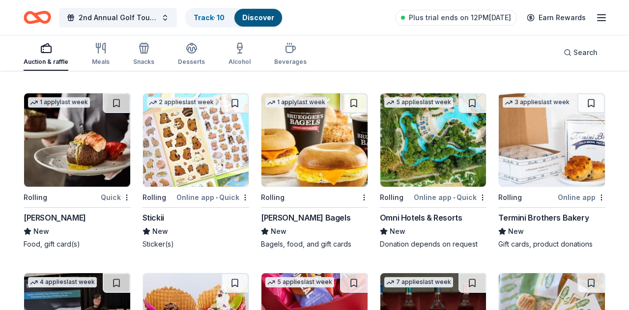
click at [79, 164] on img at bounding box center [77, 139] width 106 height 93
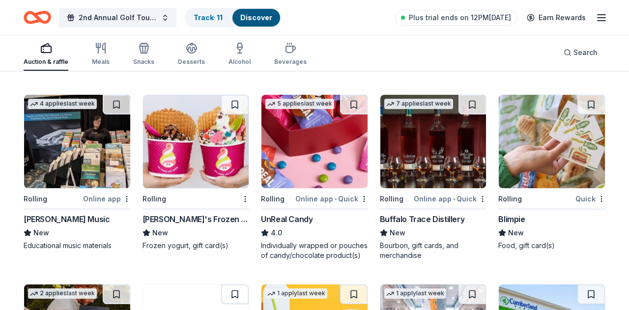
scroll to position [1976, 0]
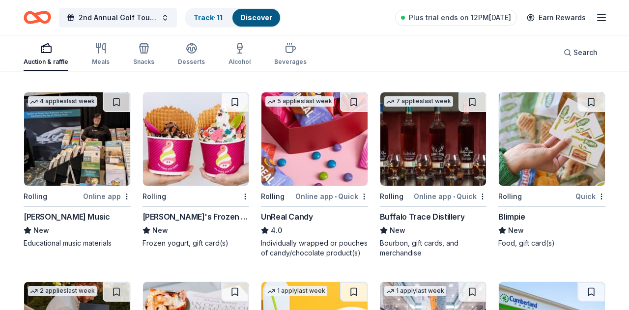
click at [427, 169] on img at bounding box center [433, 138] width 106 height 93
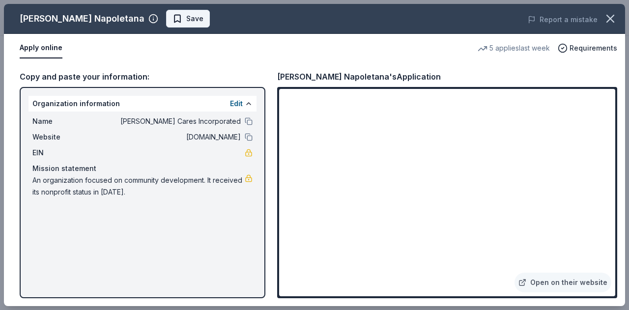
click at [199, 22] on span "Save" at bounding box center [194, 19] width 17 height 12
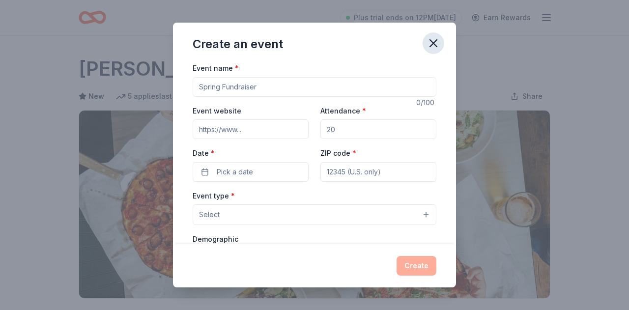
click at [432, 46] on icon "button" at bounding box center [434, 43] width 14 height 14
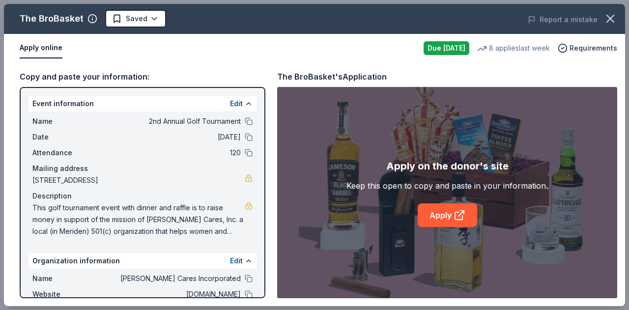
scroll to position [270, 0]
click at [611, 19] on icon "button" at bounding box center [610, 18] width 7 height 7
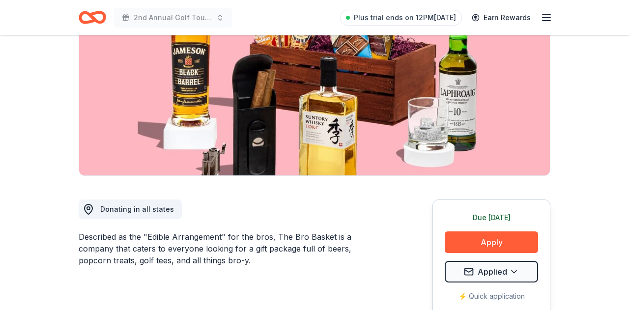
scroll to position [100, 0]
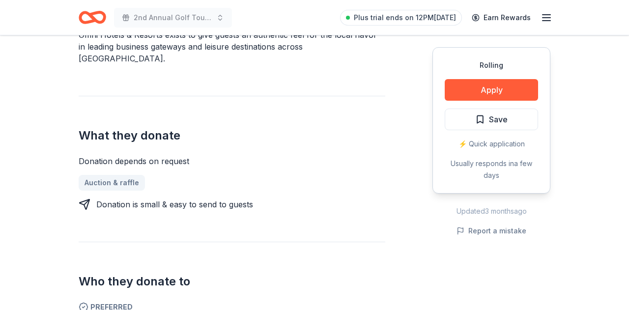
scroll to position [332, 0]
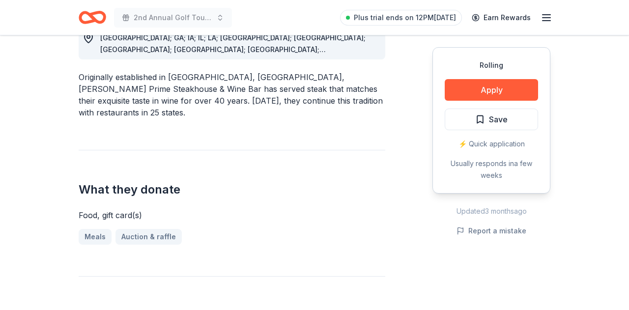
scroll to position [293, 0]
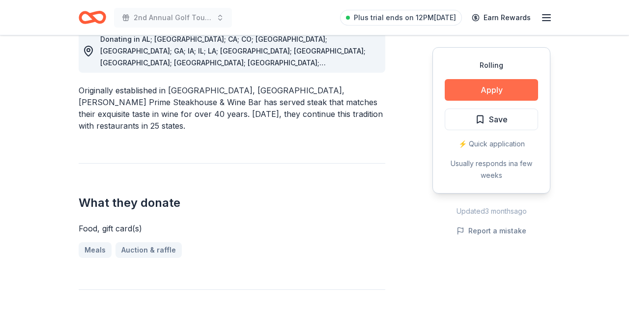
click at [489, 91] on button "Apply" at bounding box center [491, 90] width 93 height 22
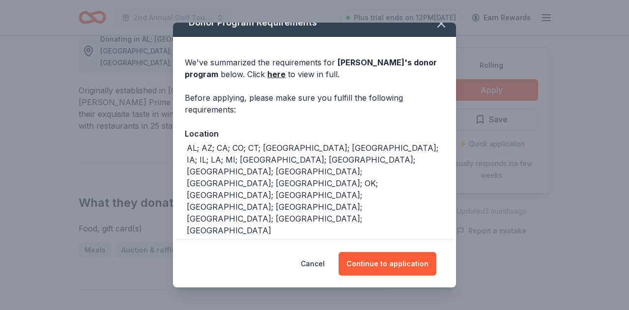
scroll to position [15, 0]
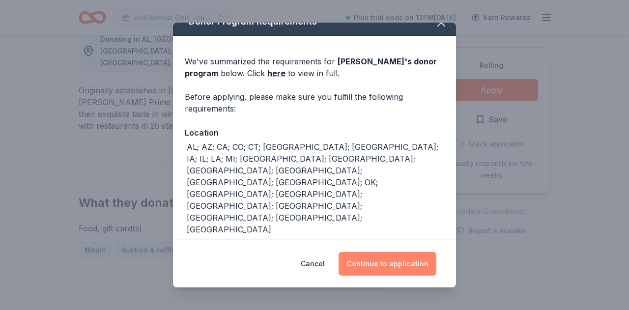
click at [384, 265] on button "Continue to application" at bounding box center [388, 264] width 98 height 24
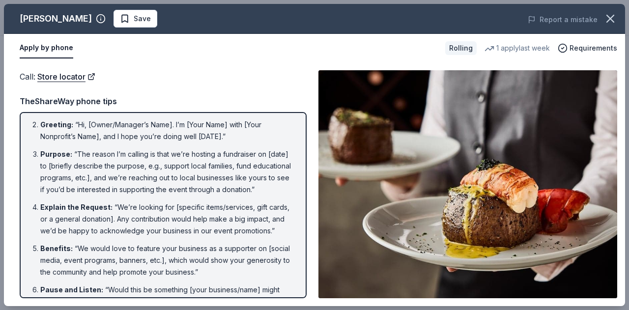
scroll to position [0, 0]
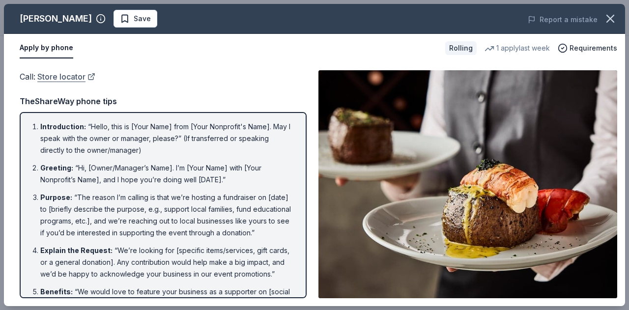
click at [75, 76] on link "Store locator" at bounding box center [66, 76] width 58 height 13
click at [120, 17] on span "Save" at bounding box center [135, 19] width 31 height 12
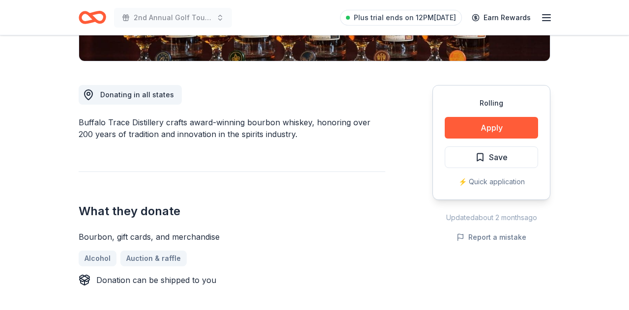
scroll to position [236, 0]
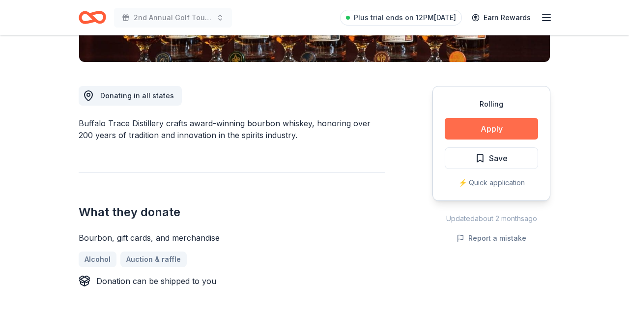
click at [487, 129] on button "Apply" at bounding box center [491, 129] width 93 height 22
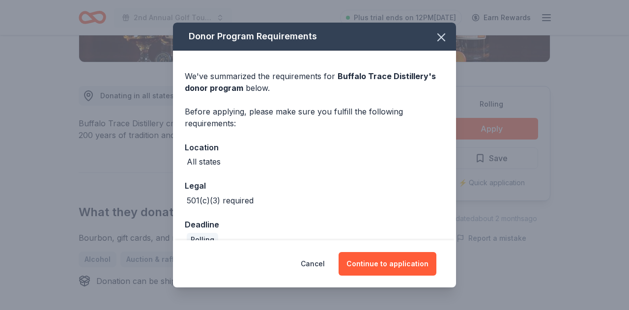
scroll to position [18, 0]
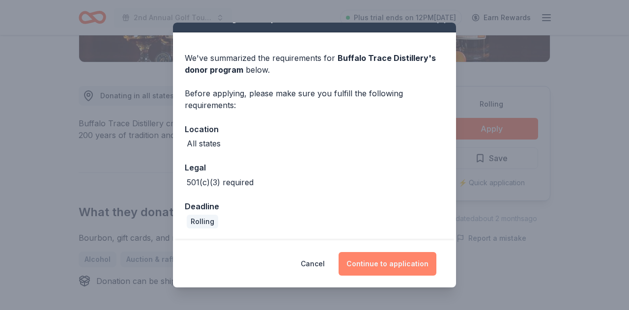
click at [393, 261] on button "Continue to application" at bounding box center [388, 264] width 98 height 24
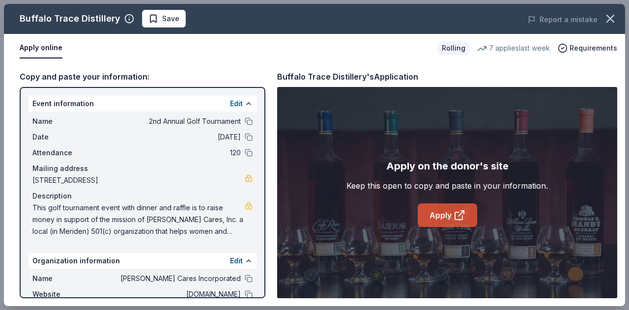
click at [453, 218] on link "Apply" at bounding box center [447, 215] width 59 height 24
click at [440, 215] on link "Apply" at bounding box center [447, 215] width 59 height 24
click at [149, 16] on span "Save" at bounding box center [163, 19] width 31 height 12
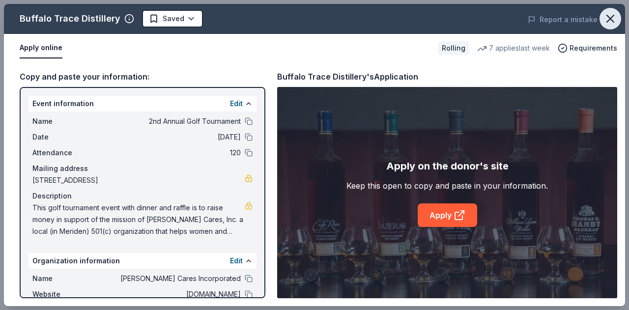
click at [610, 20] on icon "button" at bounding box center [610, 18] width 7 height 7
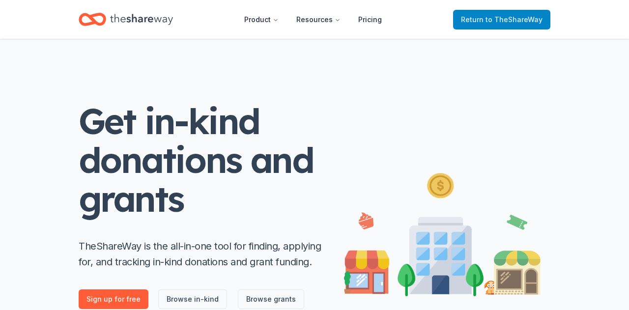
click at [510, 19] on span "to TheShareWay" at bounding box center [513, 19] width 57 height 8
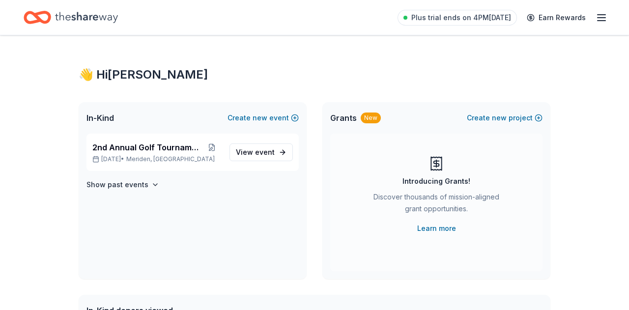
click at [599, 16] on icon "button" at bounding box center [602, 18] width 12 height 12
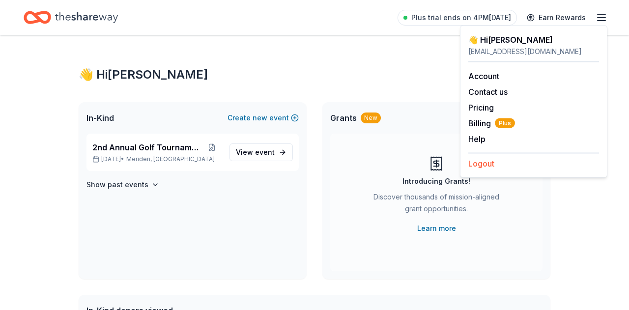
click at [487, 163] on button "Logout" at bounding box center [481, 164] width 26 height 12
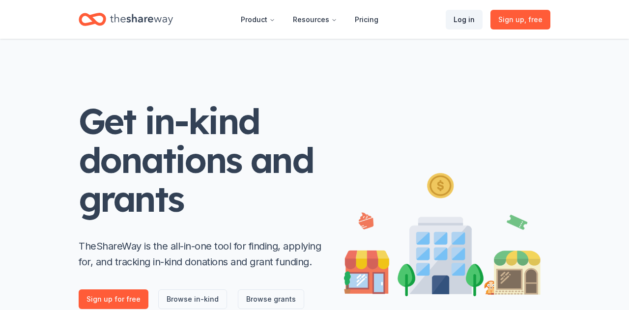
click at [464, 20] on link "Log in" at bounding box center [464, 20] width 37 height 20
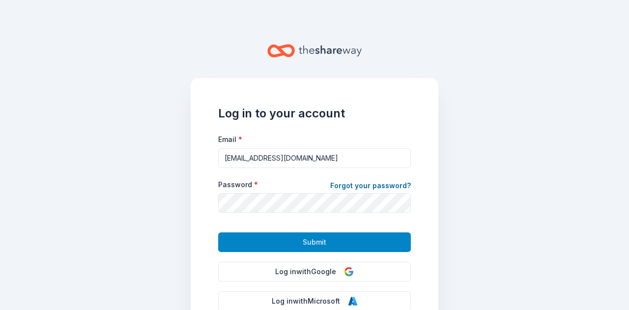
click at [319, 240] on span "Submit" at bounding box center [315, 242] width 24 height 12
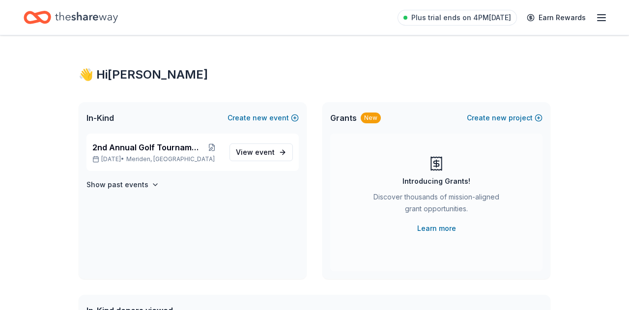
click at [599, 19] on icon "button" at bounding box center [602, 18] width 12 height 12
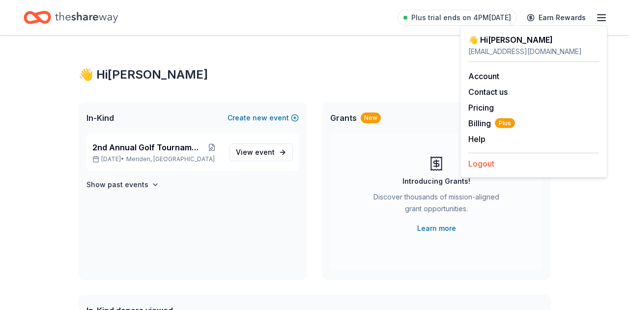
click at [485, 164] on button "Logout" at bounding box center [481, 164] width 26 height 12
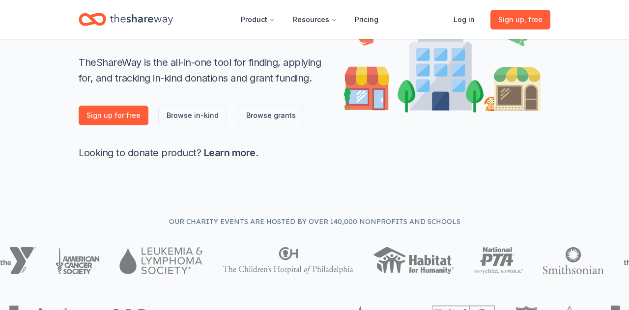
scroll to position [184, 0]
click at [180, 114] on link "Browse in-kind" at bounding box center [192, 115] width 69 height 20
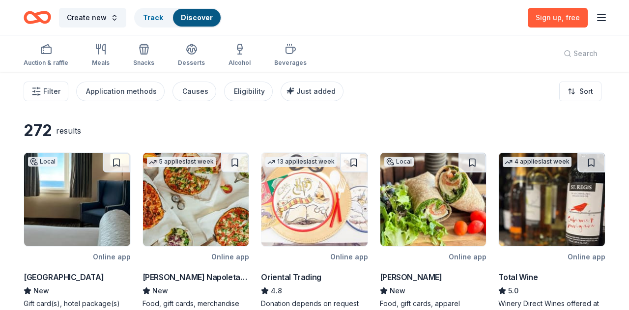
click at [599, 18] on icon "button" at bounding box center [602, 18] width 12 height 12
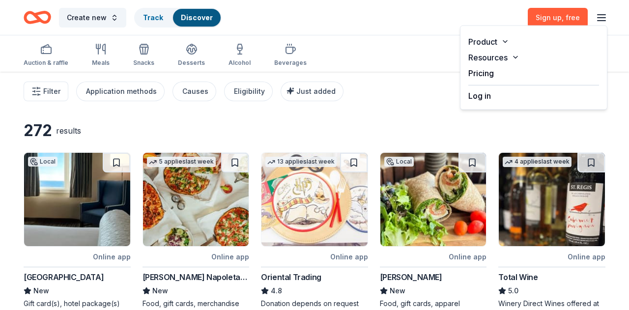
click at [481, 96] on button "Log in" at bounding box center [479, 96] width 23 height 12
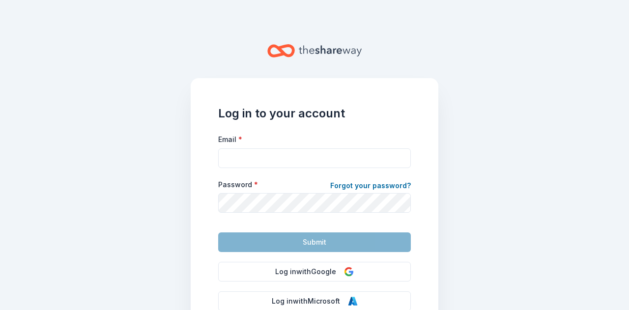
type input "njlpepe@yahoo.com"
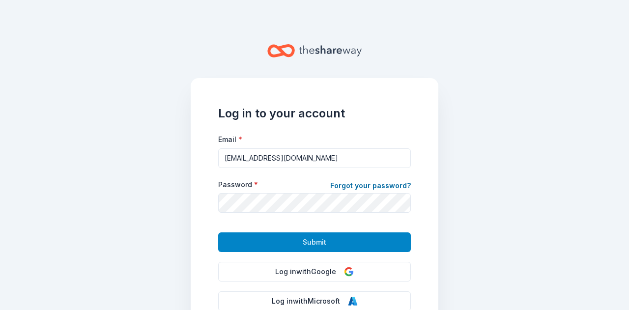
click at [319, 242] on span "Submit" at bounding box center [315, 242] width 24 height 12
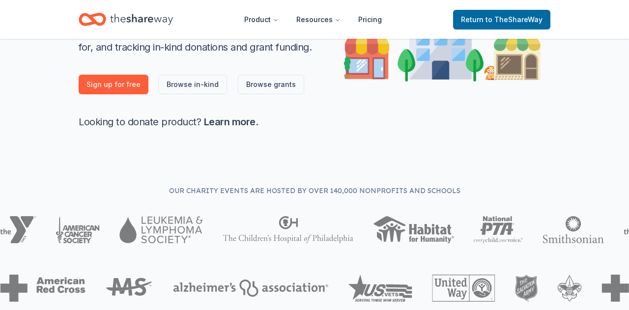
scroll to position [225, 0]
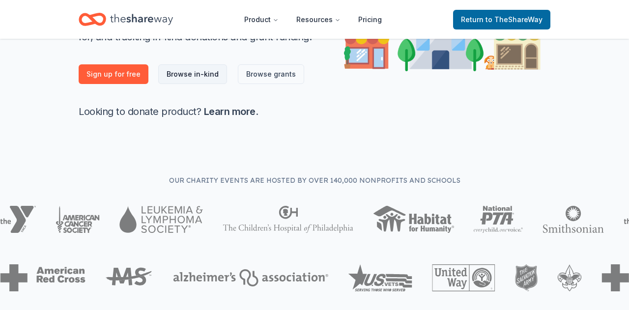
click at [185, 76] on link "Browse in-kind" at bounding box center [192, 74] width 69 height 20
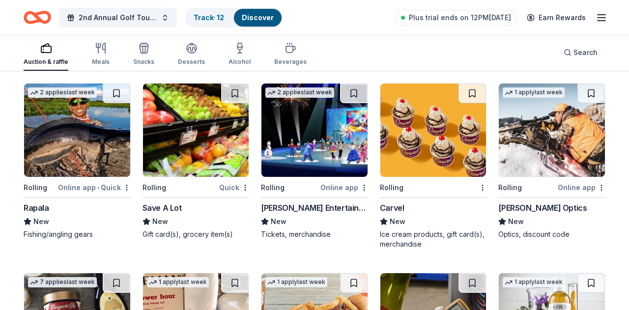
scroll to position [2365, 0]
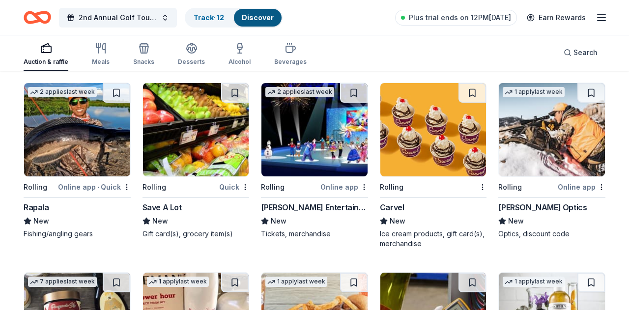
click at [89, 148] on img at bounding box center [77, 129] width 106 height 93
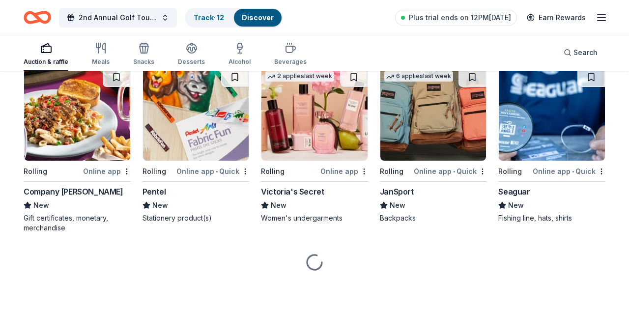
scroll to position [3330, 0]
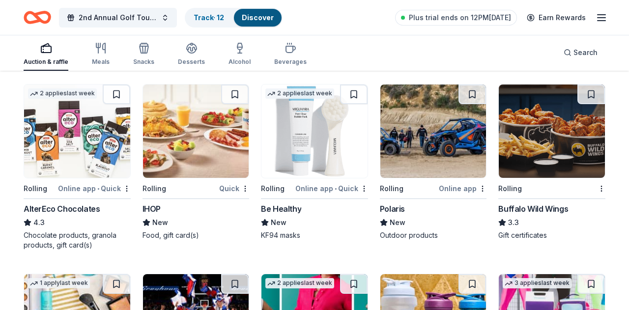
scroll to position [3520, 0]
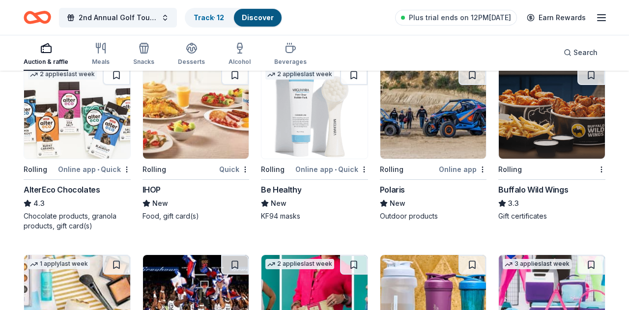
click at [534, 189] on div "Buffalo Wild Wings" at bounding box center [533, 190] width 70 height 12
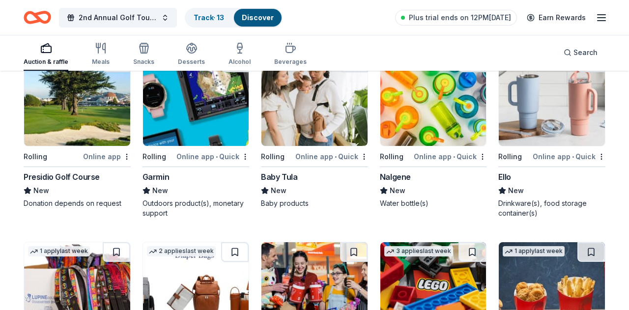
scroll to position [4108, 0]
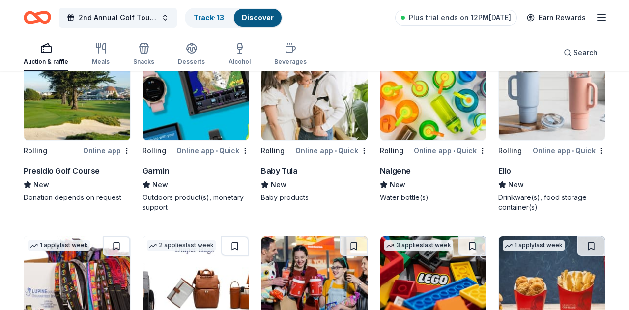
click at [80, 131] on img at bounding box center [77, 93] width 106 height 93
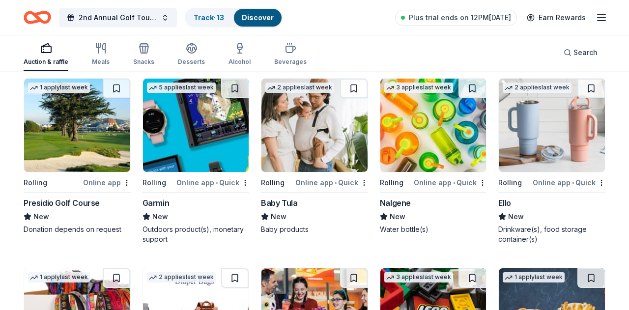
scroll to position [4075, 0]
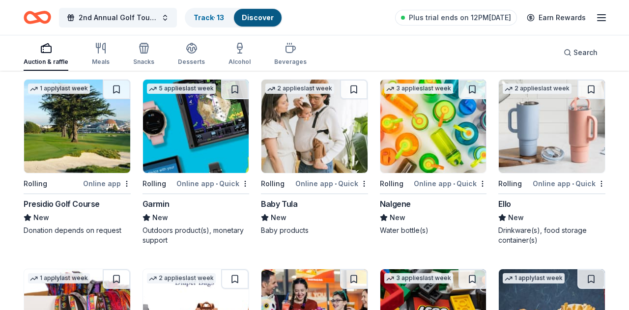
click at [87, 201] on div "Presidio Golf Course" at bounding box center [62, 204] width 76 height 12
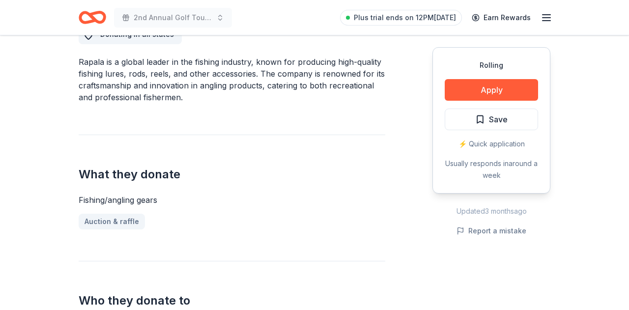
scroll to position [211, 0]
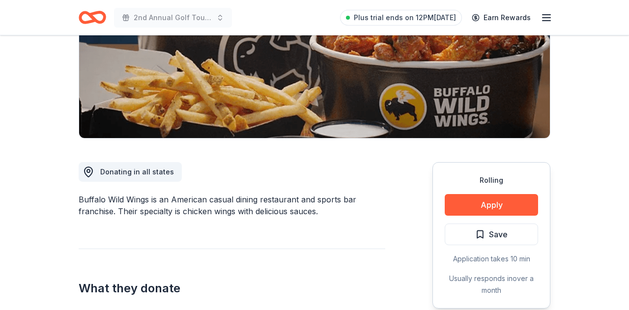
scroll to position [164, 0]
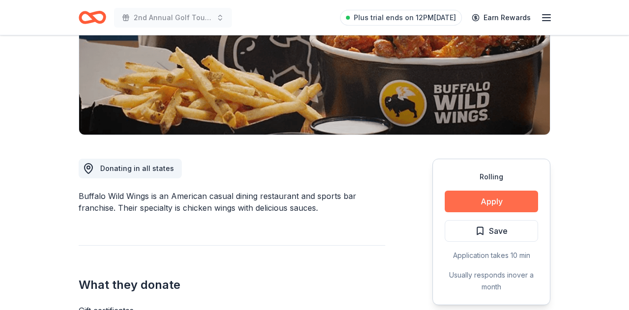
click at [497, 199] on button "Apply" at bounding box center [491, 202] width 93 height 22
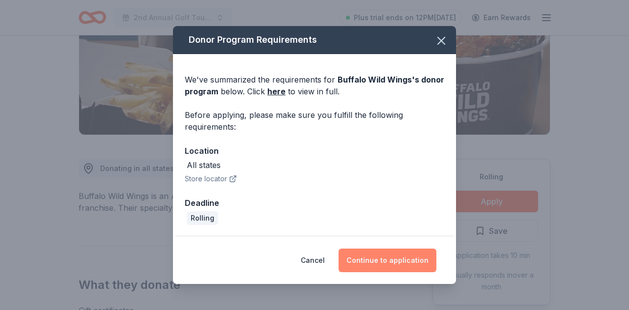
click at [386, 263] on button "Continue to application" at bounding box center [388, 261] width 98 height 24
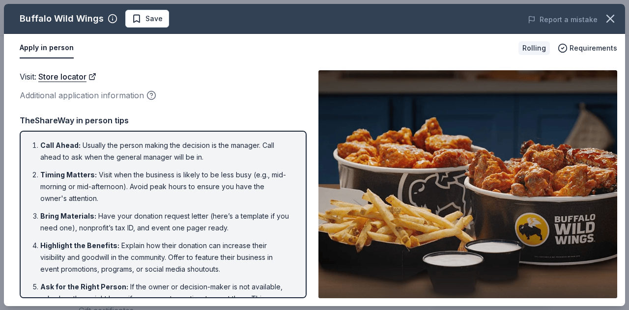
scroll to position [0, 0]
click at [137, 15] on span "Save" at bounding box center [147, 19] width 31 height 12
click at [610, 17] on icon "button" at bounding box center [610, 19] width 14 height 14
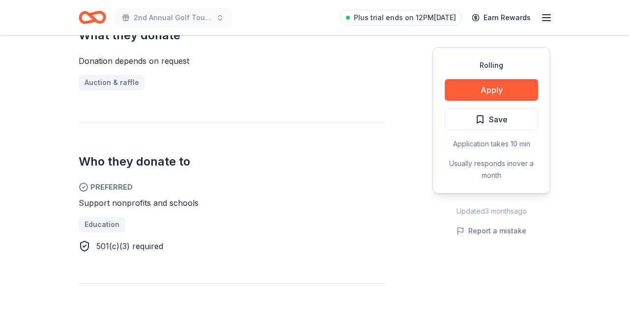
scroll to position [412, 0]
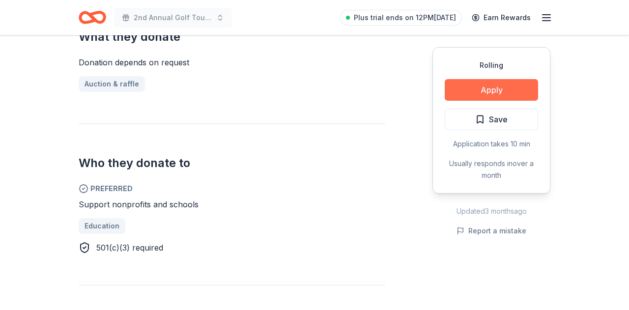
click at [488, 99] on button "Apply" at bounding box center [491, 90] width 93 height 22
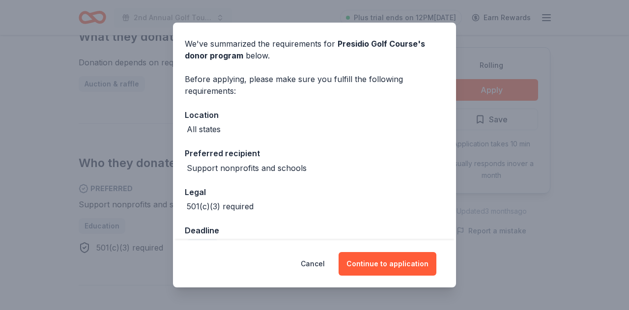
scroll to position [57, 0]
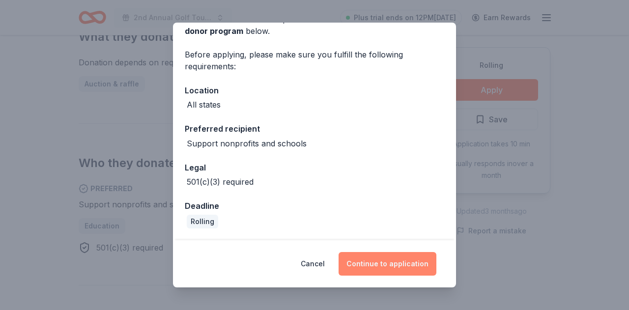
click at [389, 263] on button "Continue to application" at bounding box center [388, 264] width 98 height 24
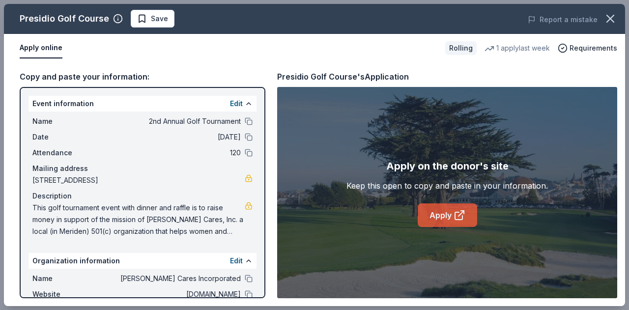
click at [456, 212] on icon at bounding box center [458, 215] width 7 height 7
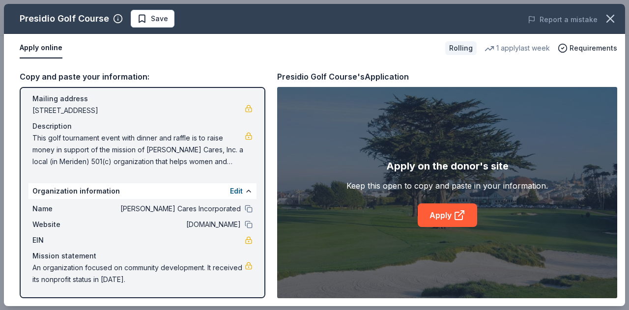
scroll to position [0, 0]
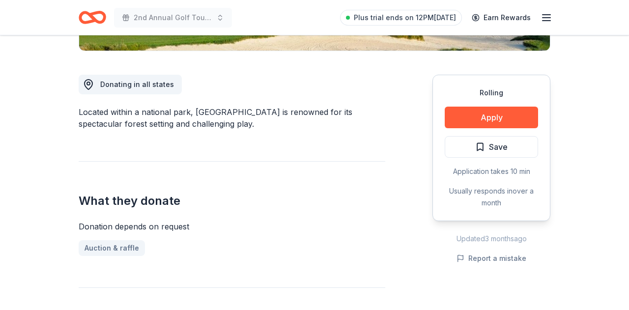
scroll to position [248, 0]
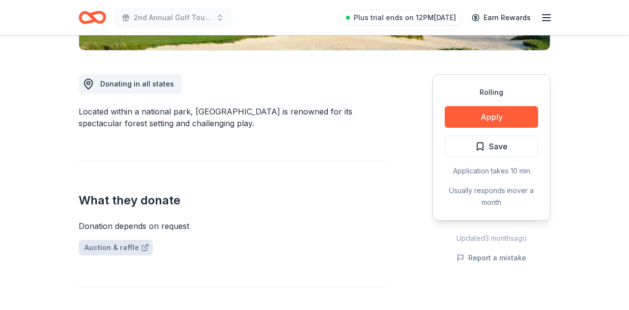
click at [133, 246] on link "Auction & raffle" at bounding box center [116, 248] width 74 height 16
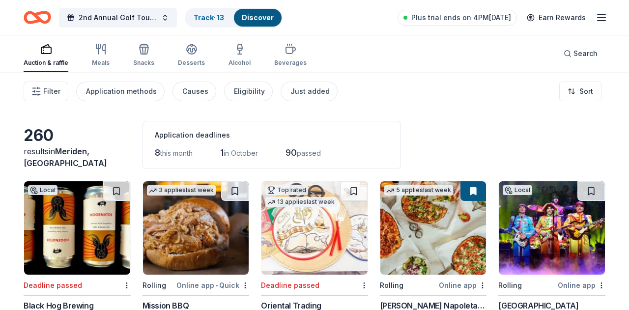
click at [223, 166] on div "Application deadlines 8 this month 1 in October 90 passed" at bounding box center [272, 145] width 258 height 48
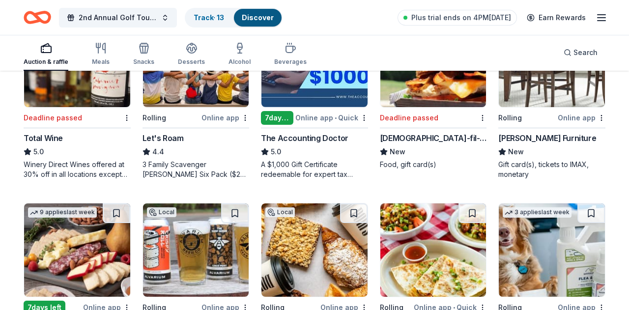
scroll to position [301, 0]
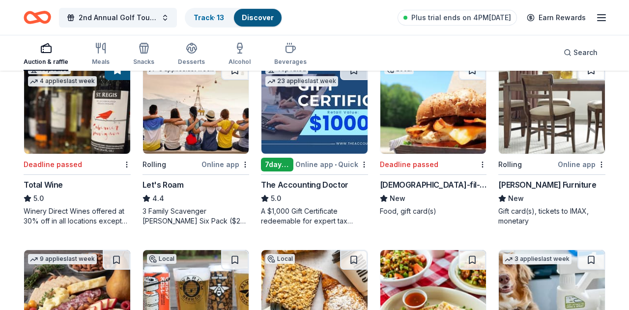
click at [314, 127] on img at bounding box center [314, 106] width 106 height 93
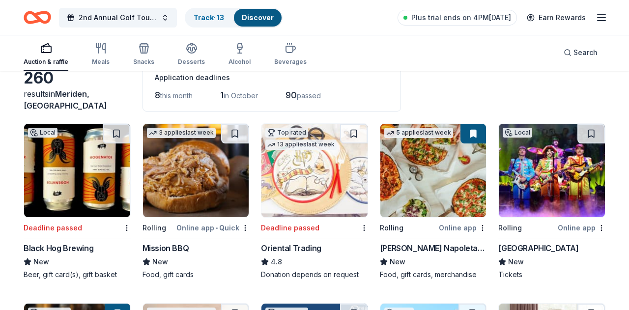
scroll to position [0, 0]
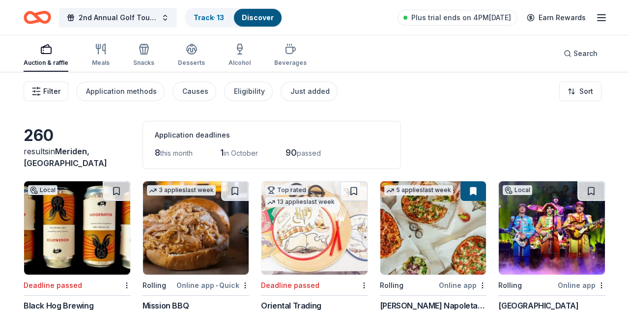
click at [47, 88] on span "Filter" at bounding box center [51, 92] width 17 height 12
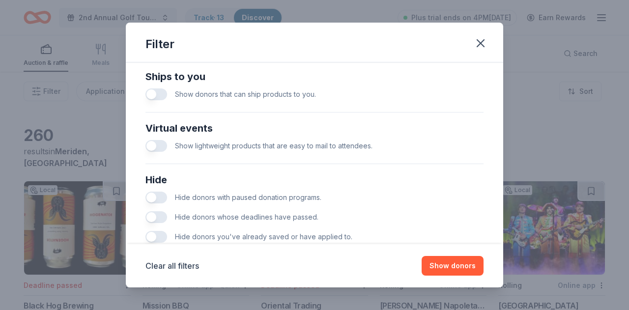
scroll to position [466, 0]
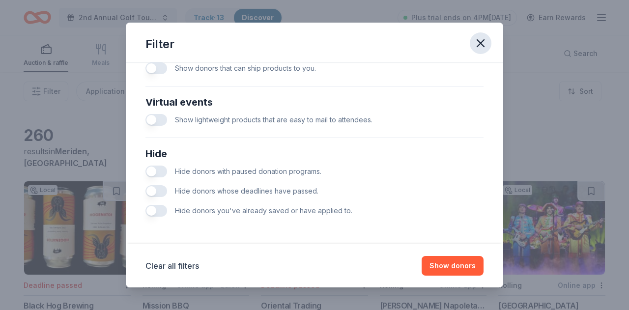
click at [482, 40] on icon "button" at bounding box center [481, 43] width 14 height 14
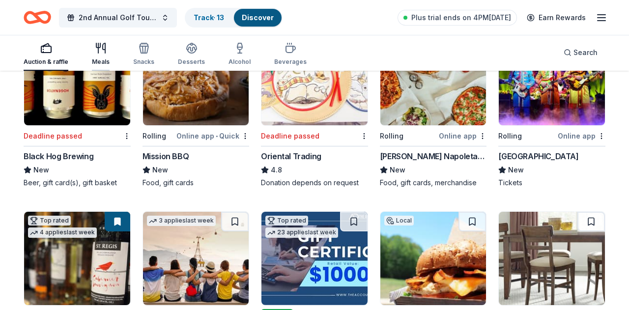
scroll to position [0, 0]
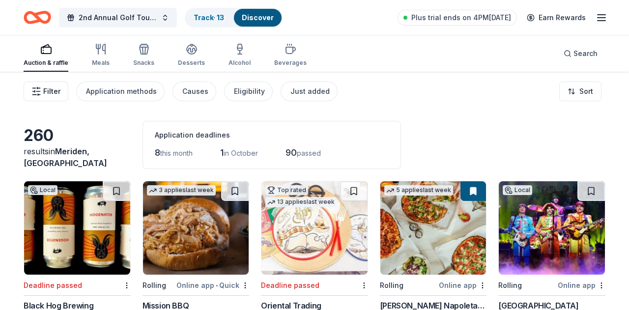
click at [40, 90] on icon "button" at bounding box center [36, 91] width 10 height 10
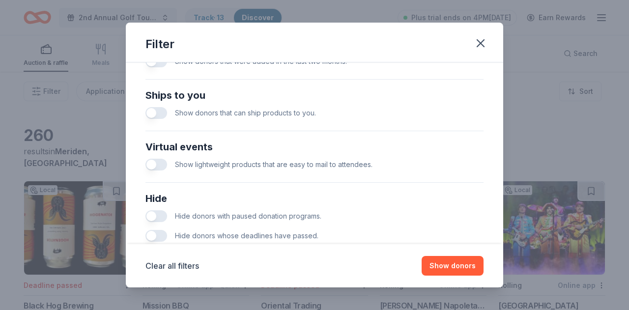
scroll to position [466, 0]
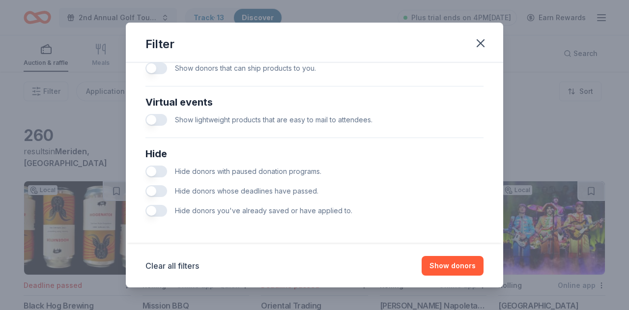
click at [161, 174] on button "button" at bounding box center [156, 172] width 22 height 12
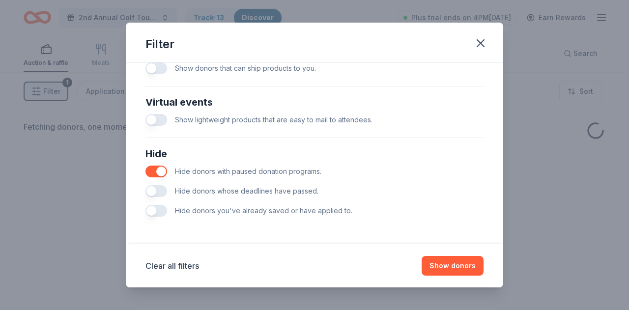
click at [161, 193] on button "button" at bounding box center [156, 191] width 22 height 12
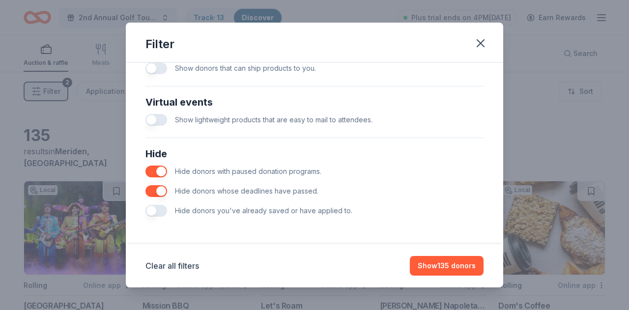
click at [154, 214] on button "button" at bounding box center [156, 211] width 22 height 12
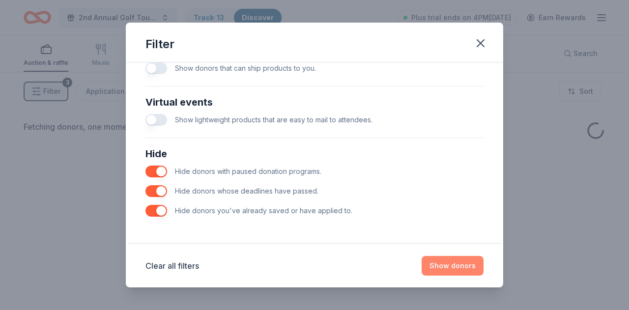
click at [454, 265] on button "Show donors" at bounding box center [453, 266] width 62 height 20
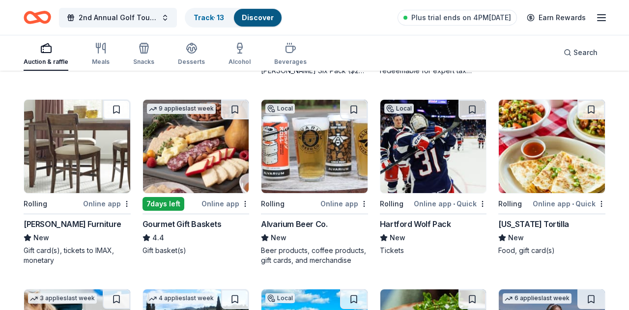
scroll to position [275, 0]
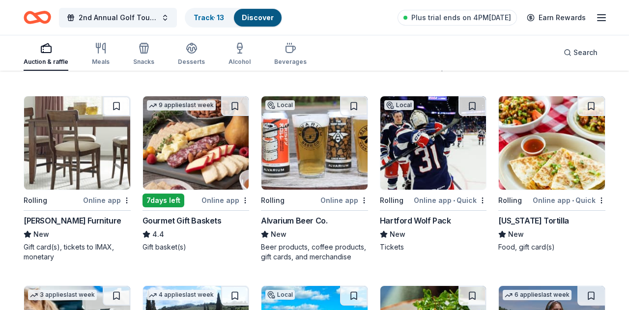
click at [206, 155] on img at bounding box center [196, 142] width 106 height 93
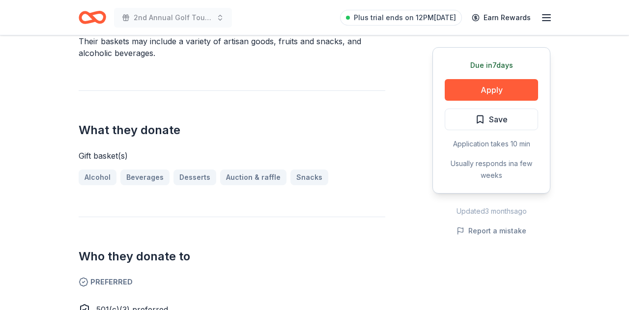
scroll to position [307, 0]
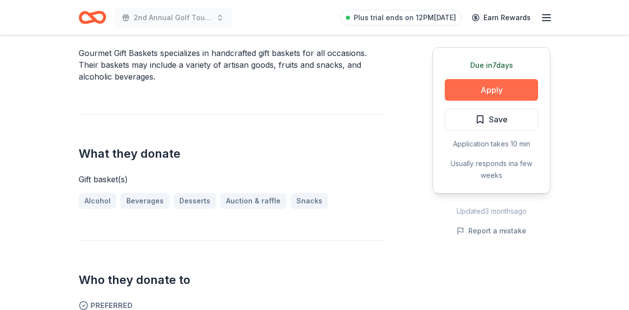
click at [488, 90] on button "Apply" at bounding box center [491, 90] width 93 height 22
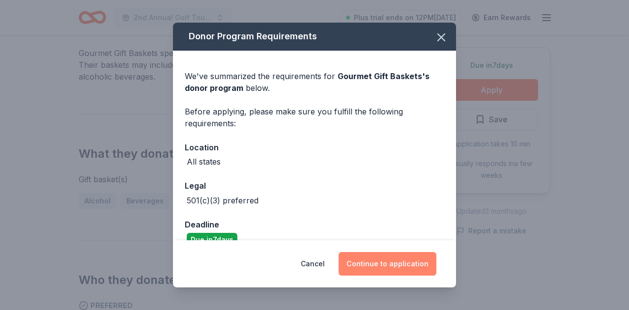
click at [388, 262] on button "Continue to application" at bounding box center [388, 264] width 98 height 24
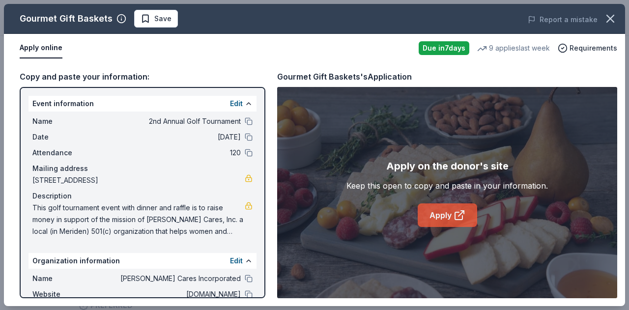
click at [445, 217] on link "Apply" at bounding box center [447, 215] width 59 height 24
